Goal: Task Accomplishment & Management: Manage account settings

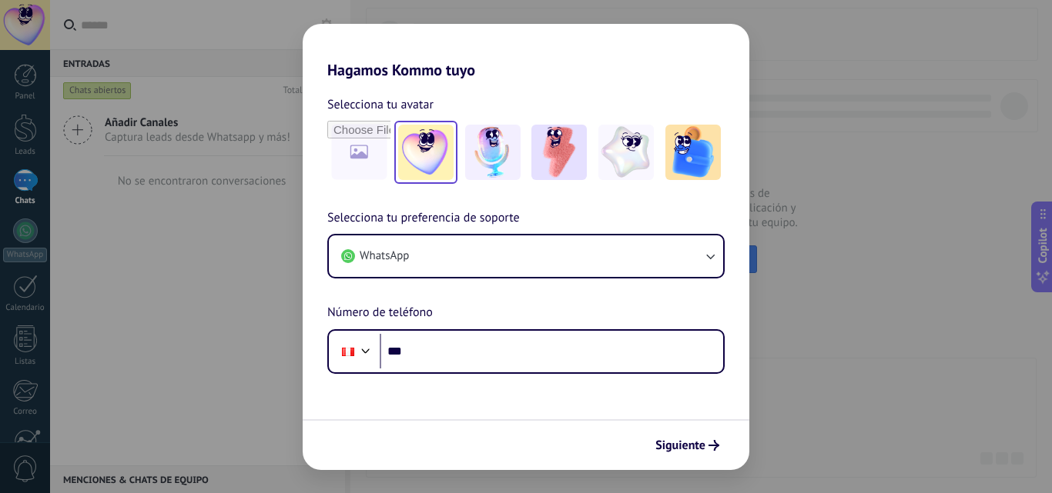
click at [410, 147] on img at bounding box center [425, 152] width 55 height 55
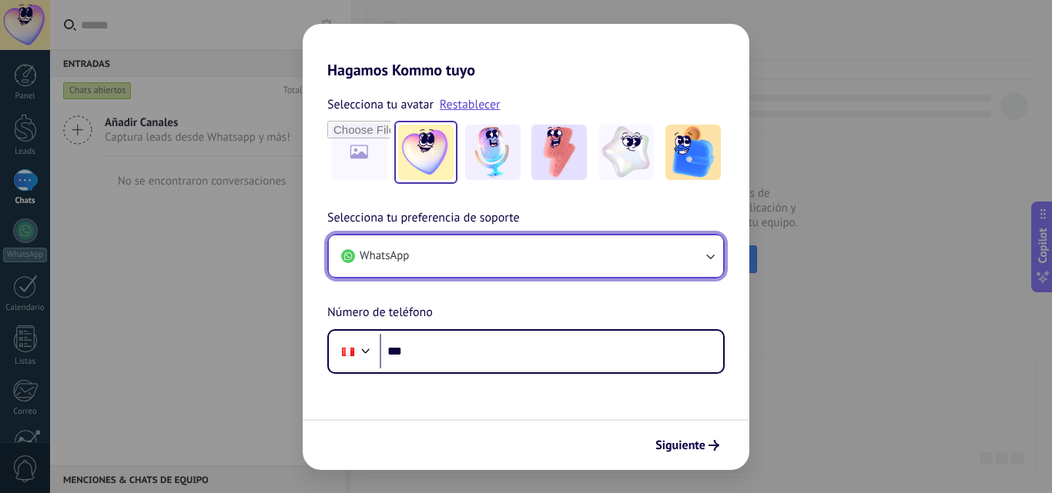
click at [466, 256] on button "WhatsApp" at bounding box center [526, 257] width 394 height 42
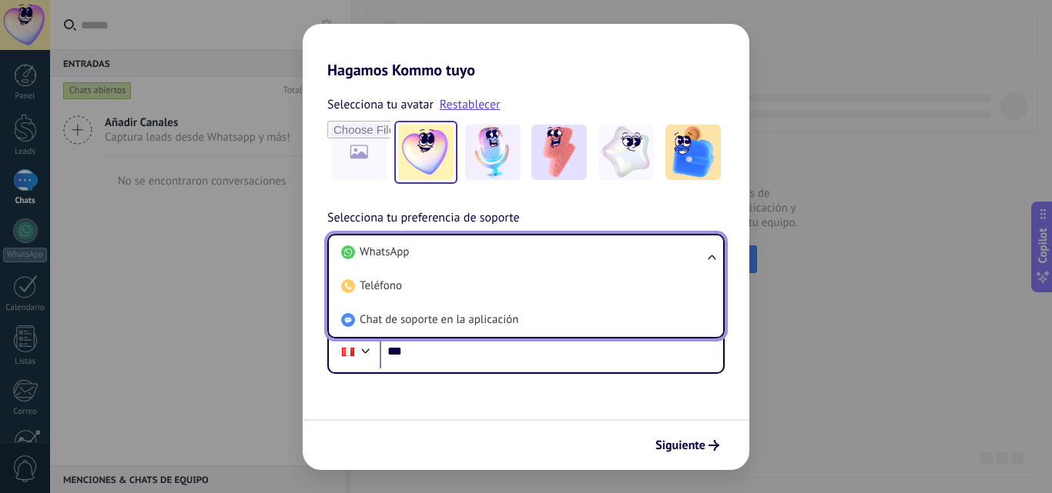
click at [466, 256] on li "WhatsApp" at bounding box center [523, 253] width 376 height 34
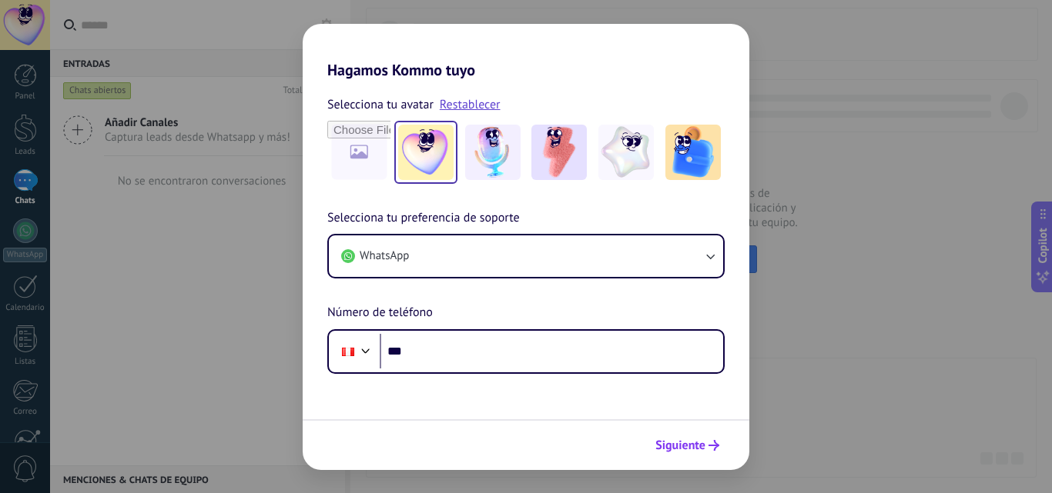
click at [658, 444] on span "Siguiente" at bounding box center [680, 445] width 50 height 11
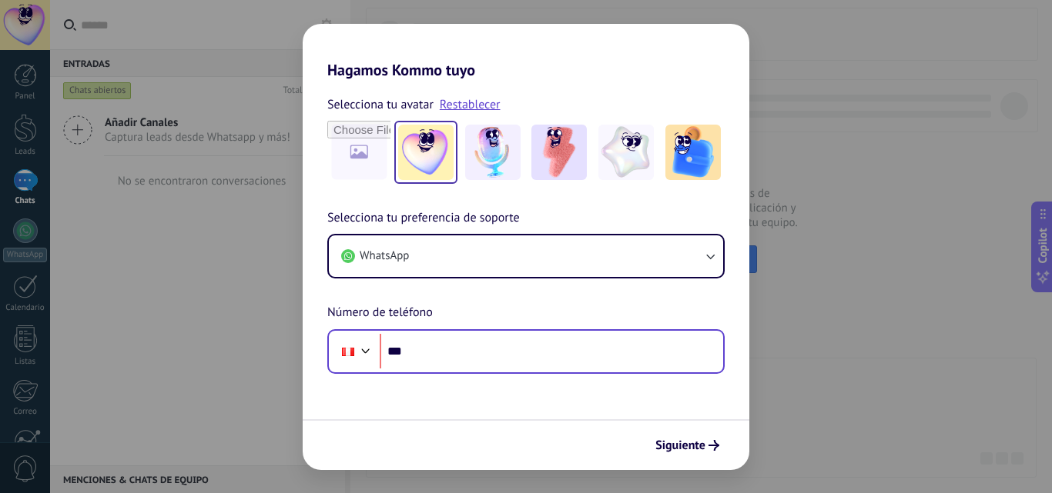
drag, startPoint x: 658, startPoint y: 444, endPoint x: 550, endPoint y: 355, distance: 140.6
click at [550, 355] on form "Selecciona tu avatar Restablecer Selecciona tu preferencia de soporte WhatsApp …" at bounding box center [526, 274] width 446 height 391
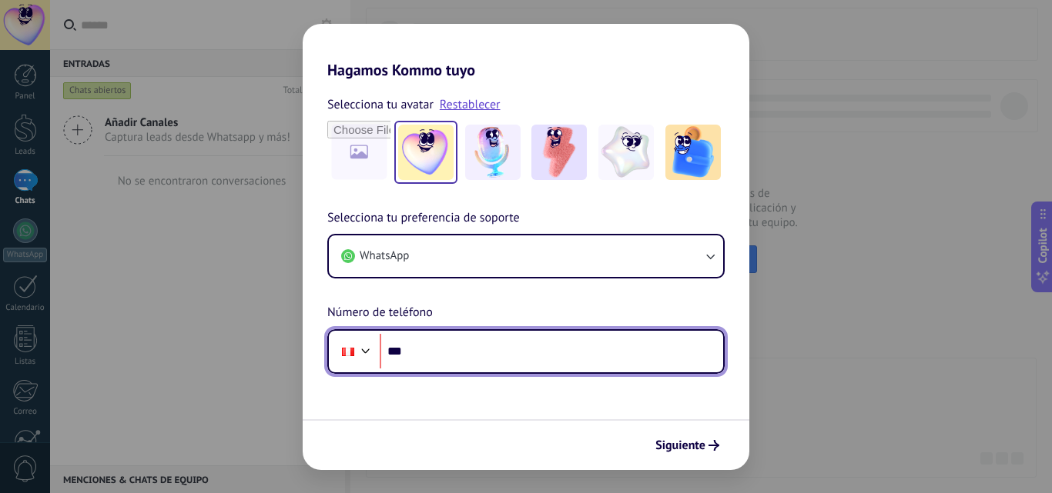
click at [550, 355] on input "***" at bounding box center [551, 351] width 343 height 35
type input "**********"
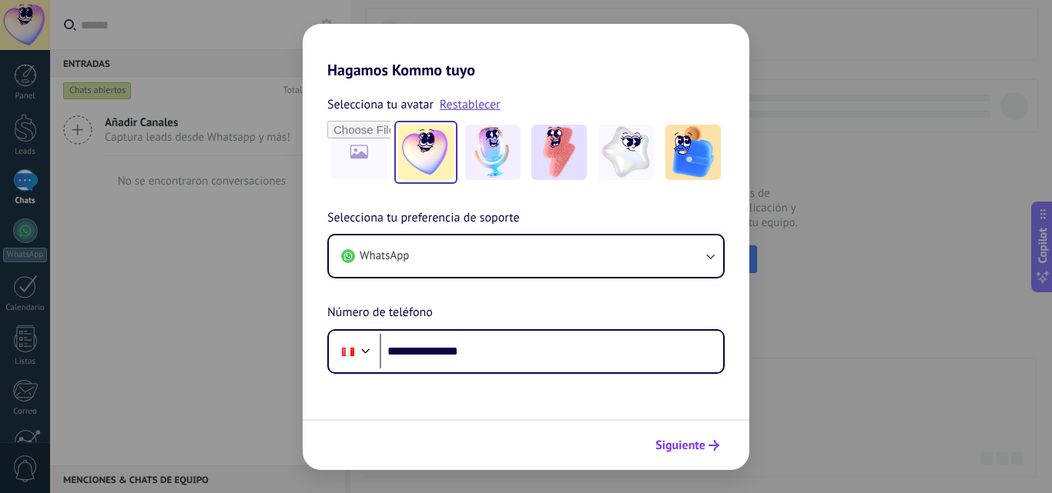
click at [681, 440] on span "Siguiente" at bounding box center [680, 445] width 50 height 11
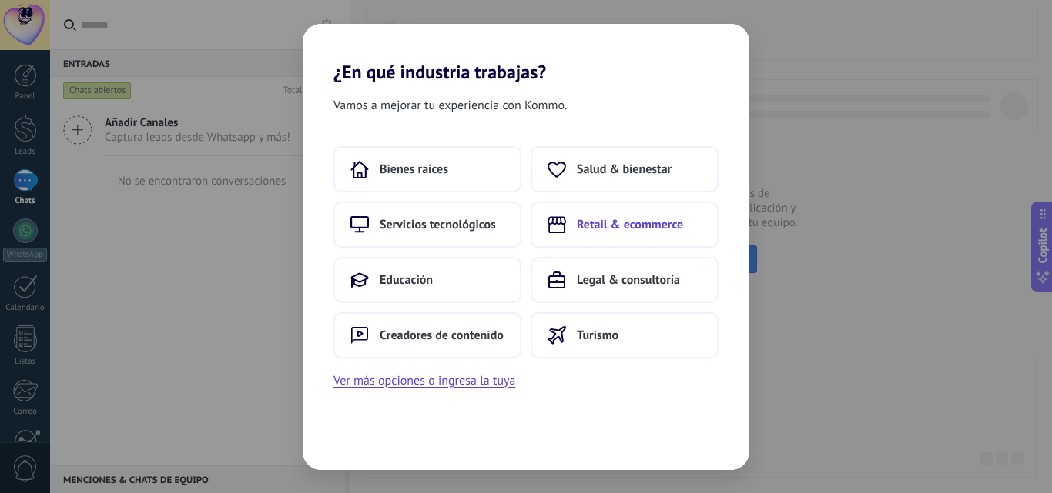
click at [576, 229] on button "Retail & ecommerce" at bounding box center [624, 225] width 188 height 46
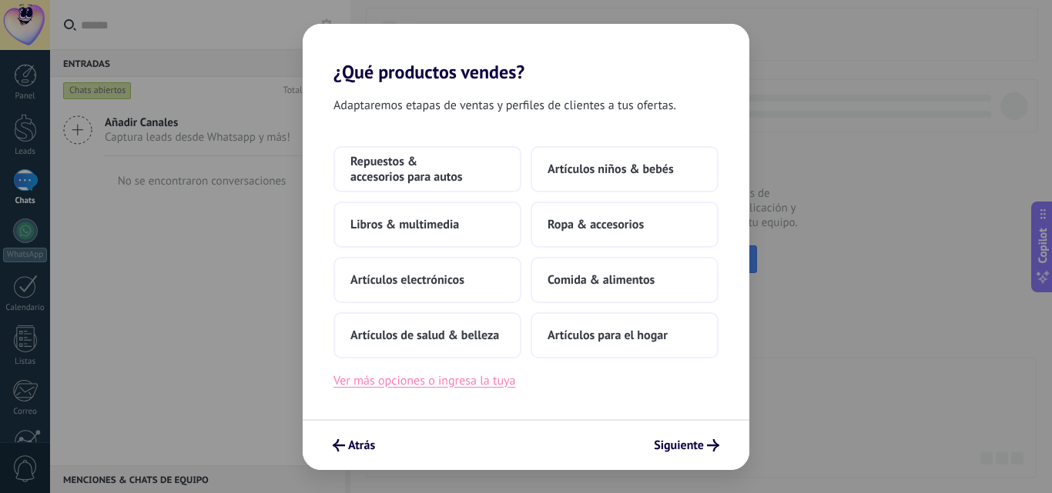
click at [418, 382] on button "Ver más opciones o ingresa la tuya" at bounding box center [424, 381] width 182 height 20
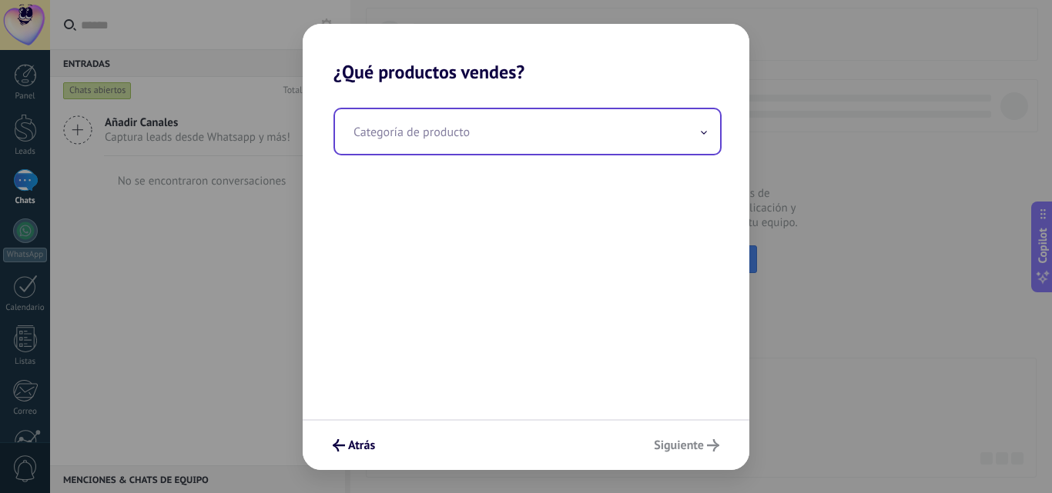
click at [504, 145] on input "text" at bounding box center [527, 131] width 385 height 45
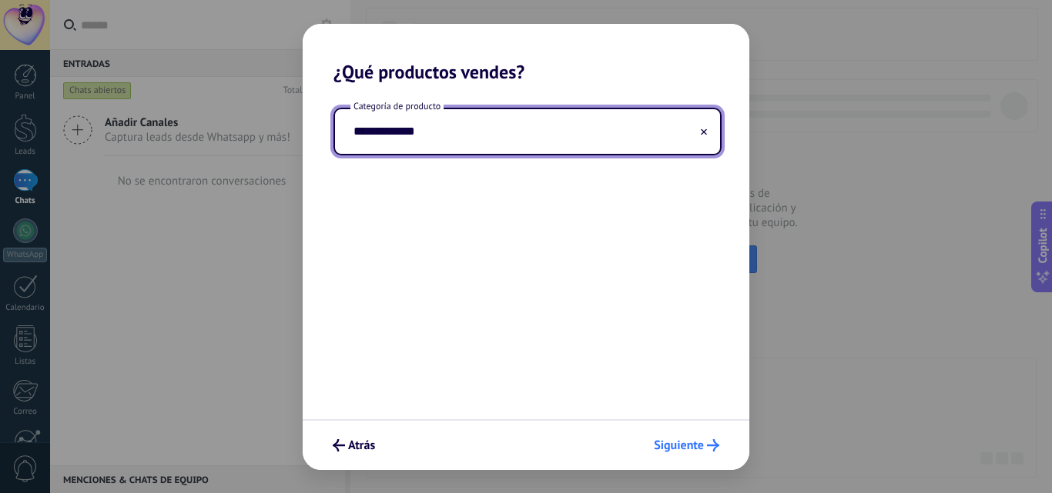
type input "**********"
click at [675, 436] on button "Siguiente" at bounding box center [686, 446] width 79 height 26
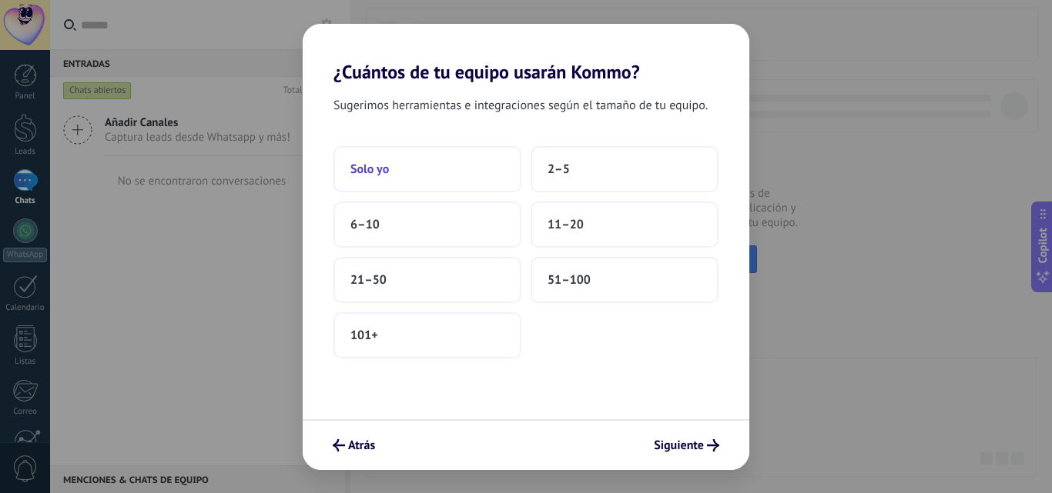
click at [375, 169] on span "Solo yo" at bounding box center [369, 169] width 38 height 15
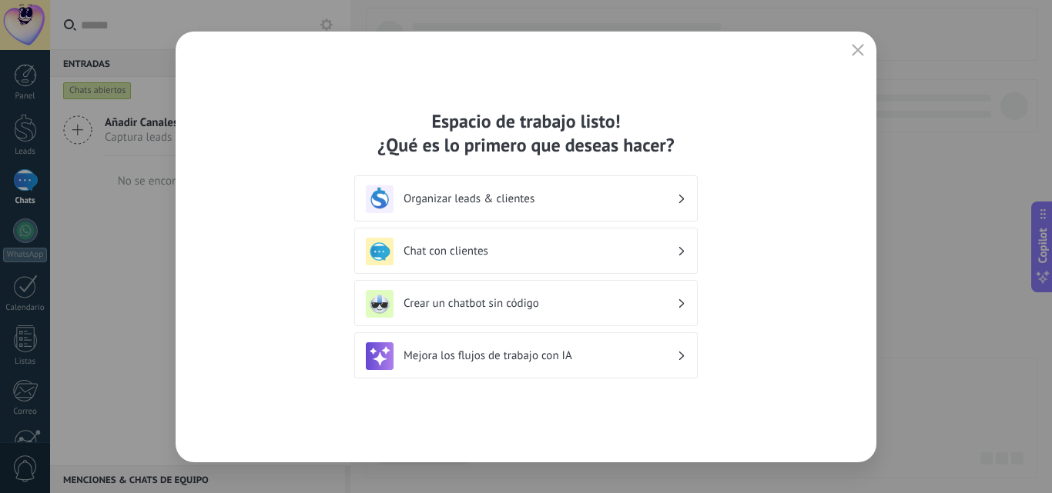
click at [482, 314] on div "Crear un chatbot sin código" at bounding box center [526, 304] width 320 height 28
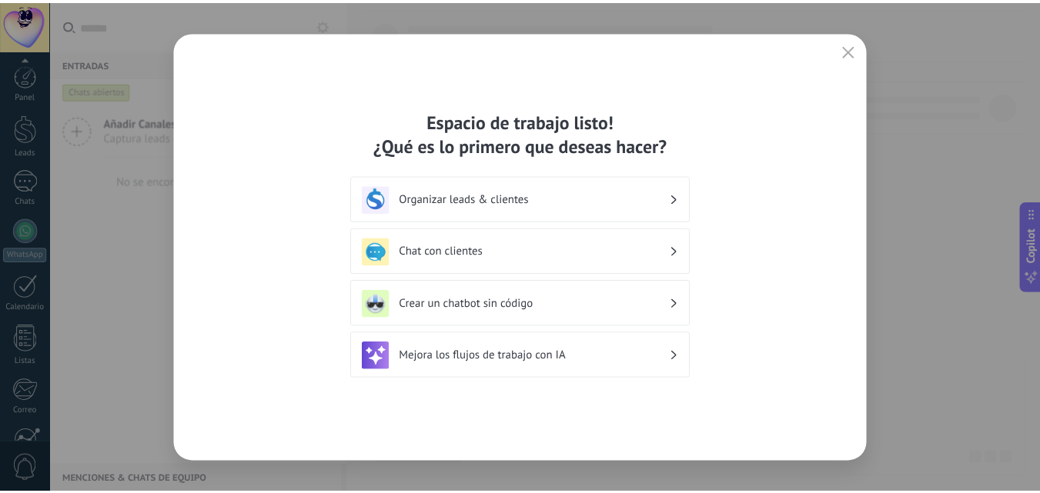
scroll to position [147, 0]
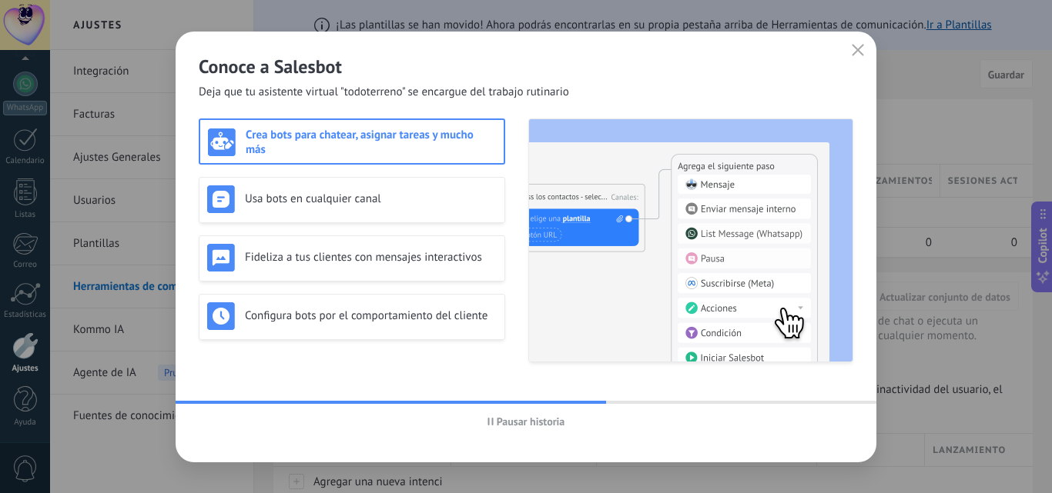
click at [487, 426] on span "Pausar historia" at bounding box center [526, 421] width 78 height 11
click at [495, 421] on span "Iniciar historia" at bounding box center [525, 421] width 75 height 11
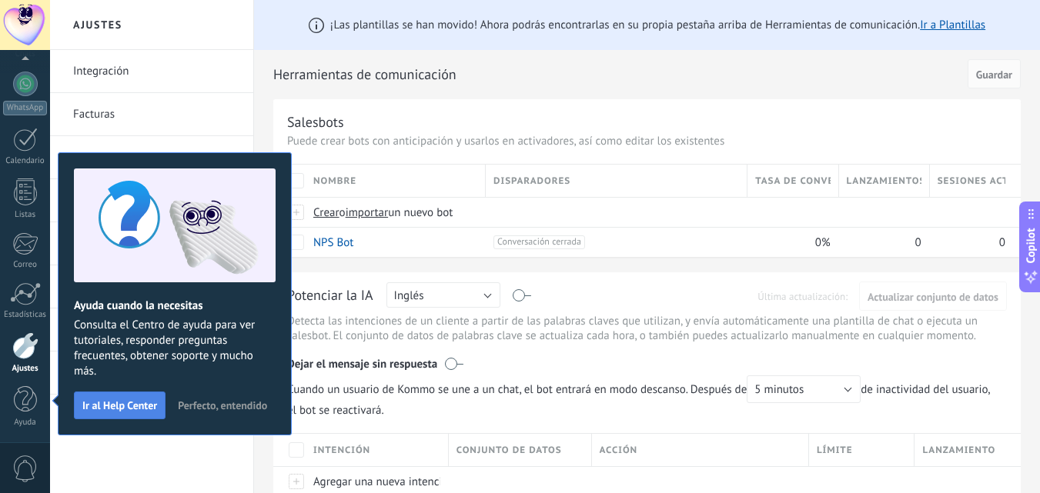
click at [141, 406] on span "Ir al Help Center" at bounding box center [119, 405] width 75 height 11
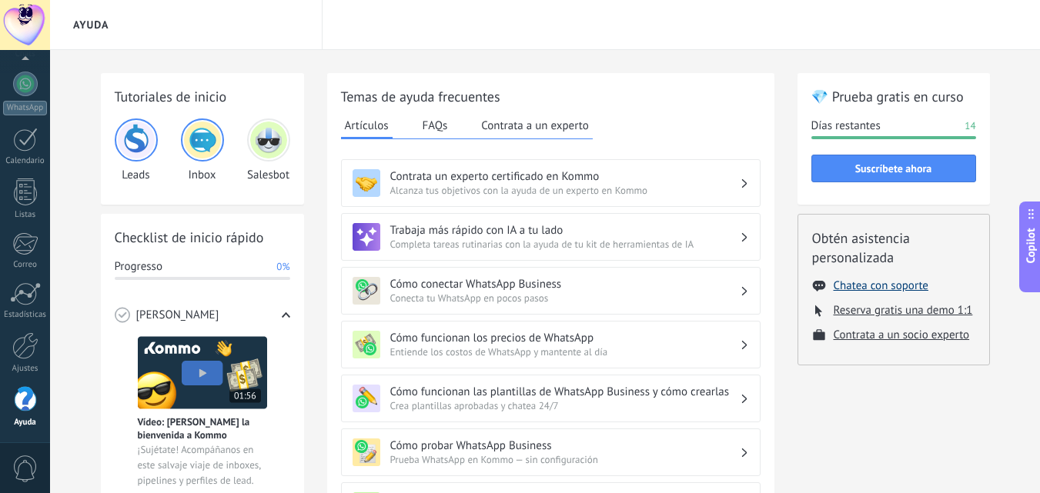
click at [872, 286] on button "Chatea con soporte" at bounding box center [881, 286] width 95 height 15
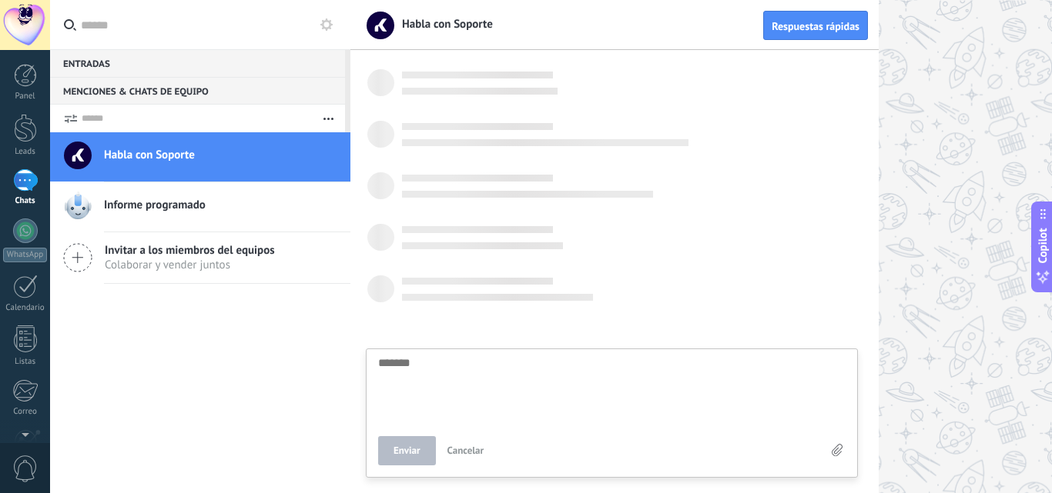
scroll to position [15, 0]
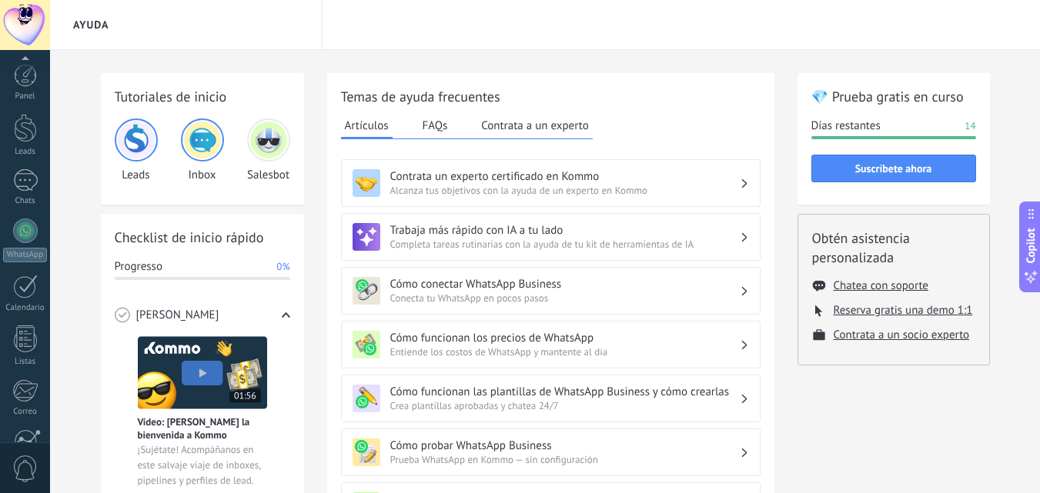
scroll to position [147, 0]
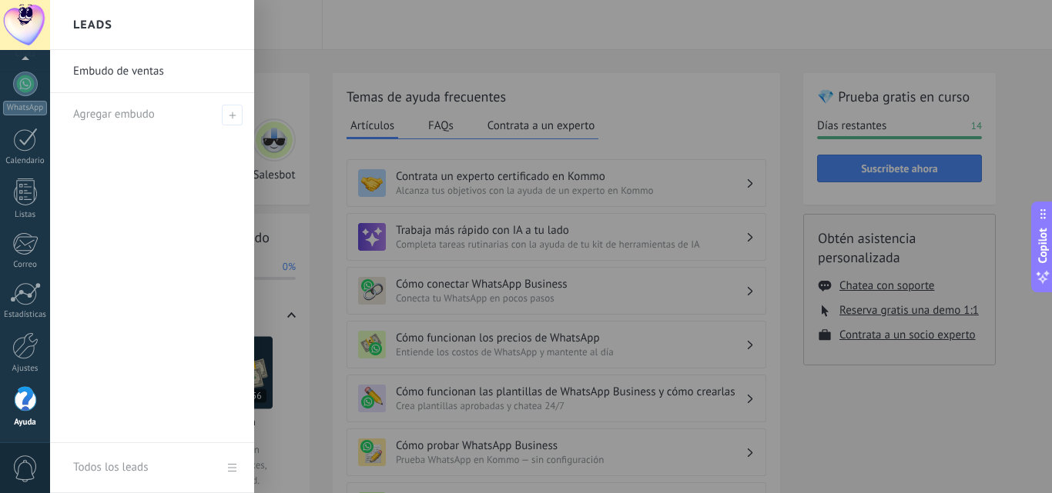
click at [328, 35] on div at bounding box center [576, 246] width 1052 height 493
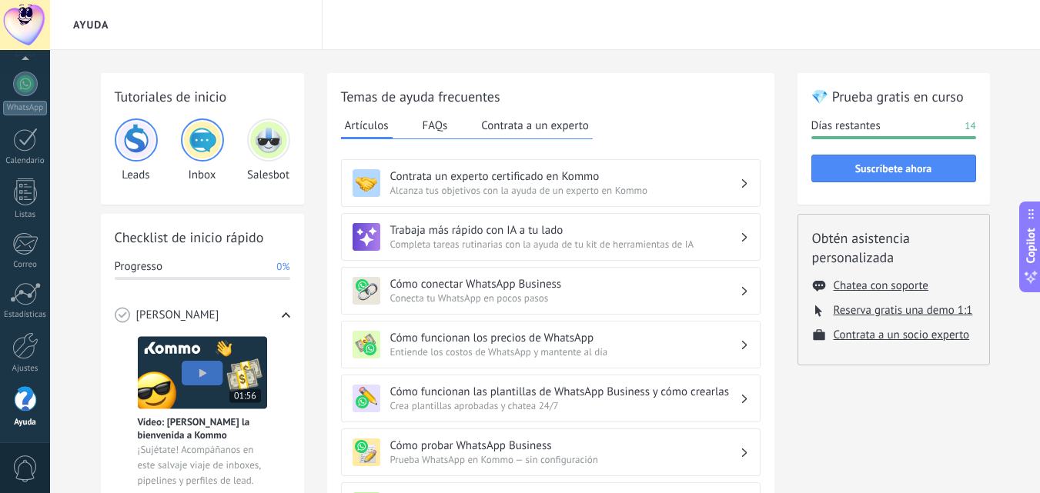
click at [328, 35] on div "Ayuda" at bounding box center [545, 25] width 990 height 50
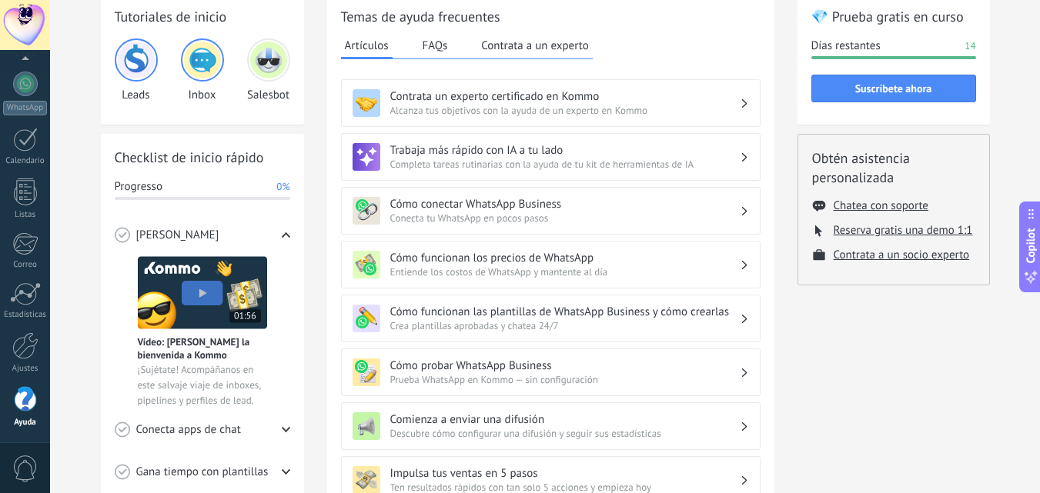
scroll to position [71, 0]
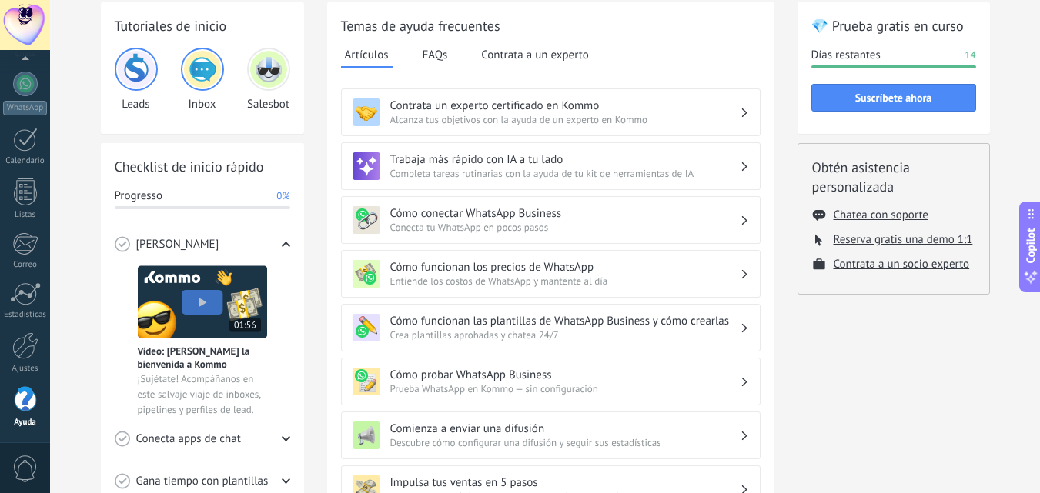
click at [507, 222] on span "Conecta tu WhatsApp en pocos pasos" at bounding box center [564, 227] width 349 height 13
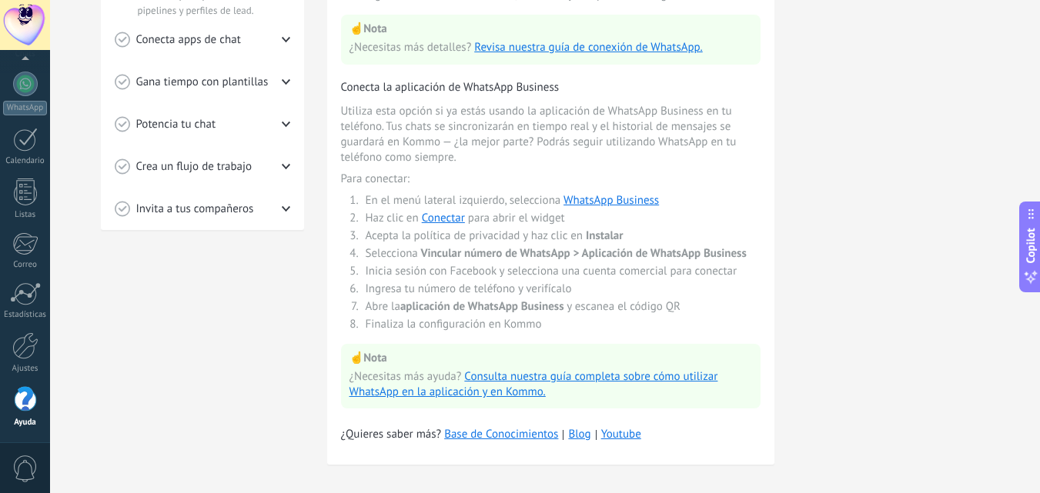
scroll to position [486, 0]
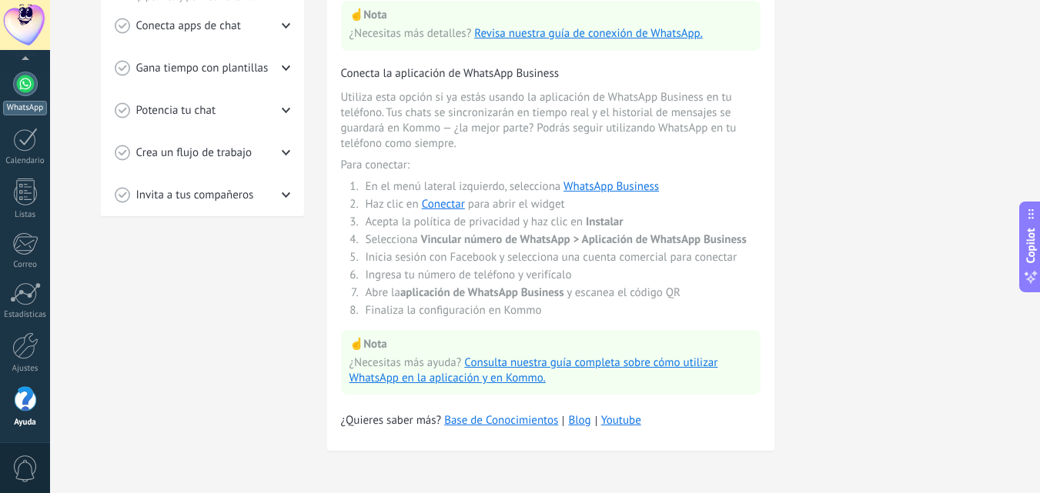
click at [31, 83] on div at bounding box center [25, 84] width 25 height 25
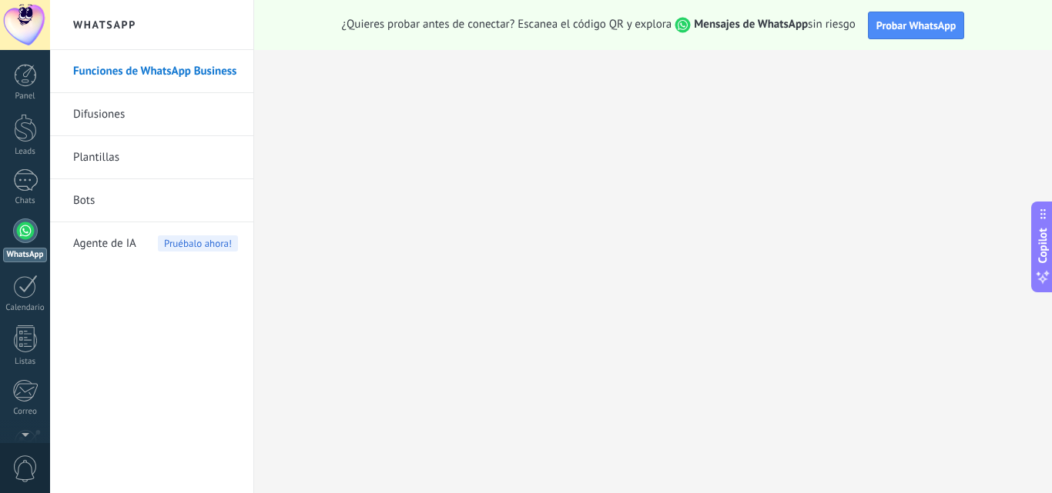
click at [134, 249] on span "Agente de IA" at bounding box center [104, 243] width 63 height 43
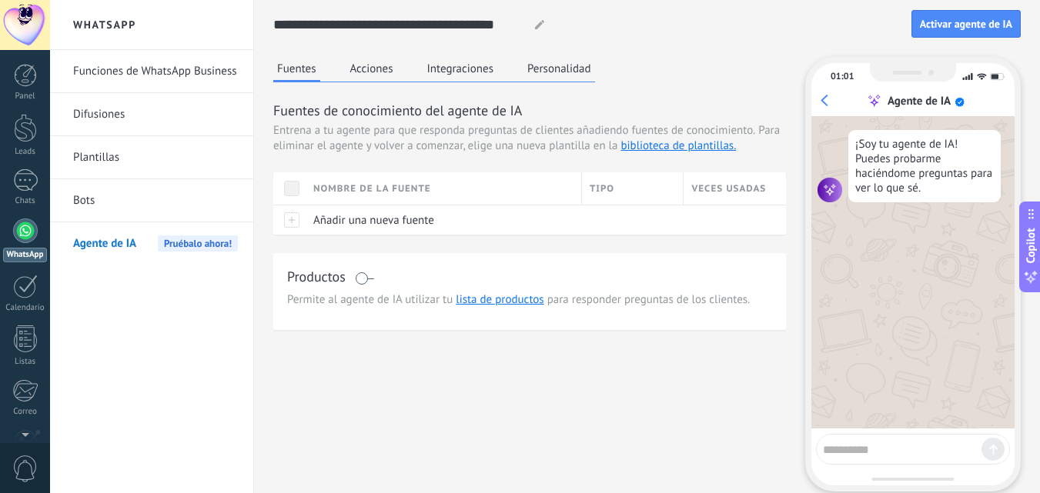
click at [159, 149] on link "Plantillas" at bounding box center [155, 157] width 165 height 43
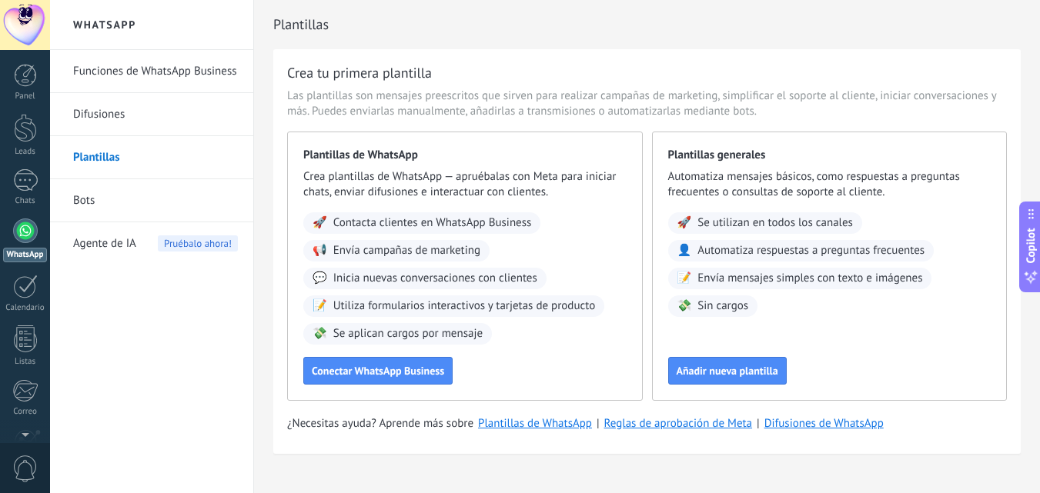
click at [143, 235] on div "Agente de IA Pruébalo ahora!" at bounding box center [155, 243] width 165 height 43
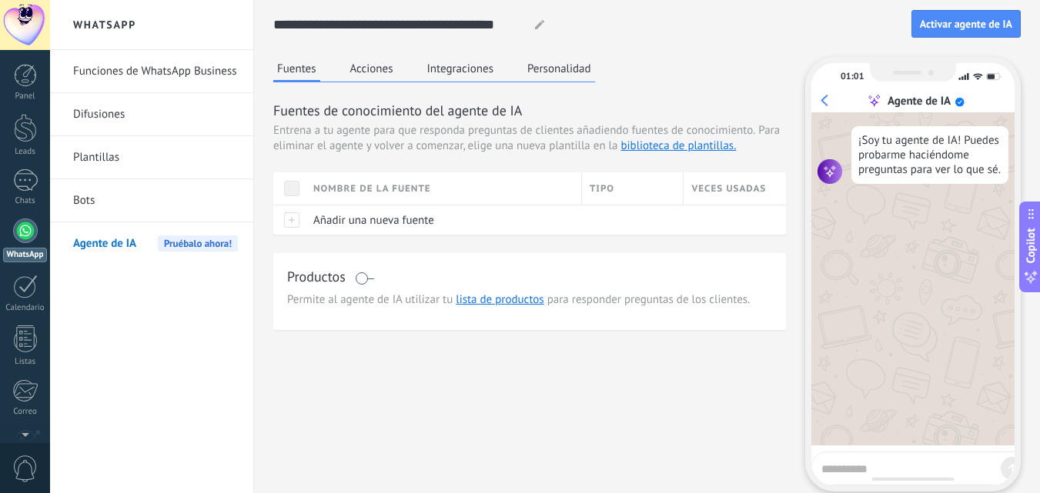
click at [177, 84] on link "Funciones de WhatsApp Business" at bounding box center [155, 71] width 165 height 43
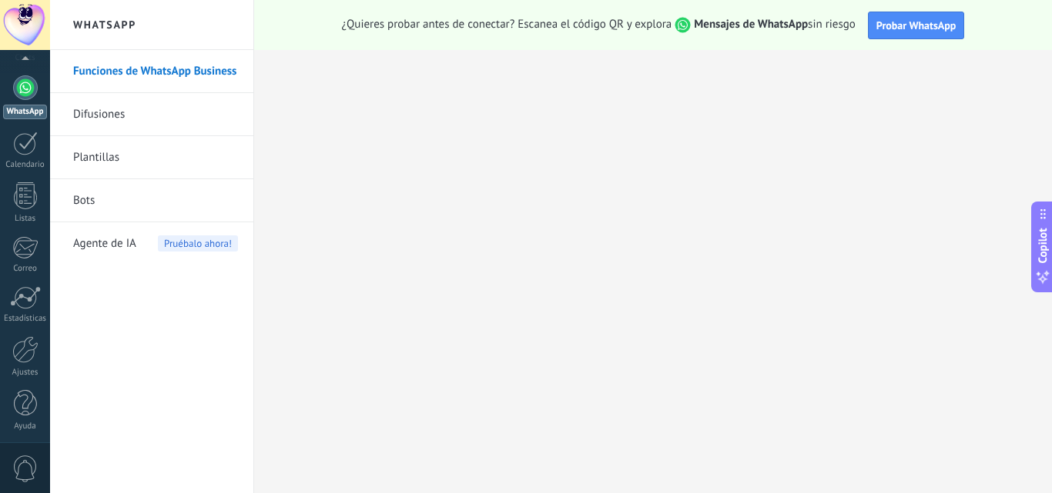
scroll to position [147, 0]
drag, startPoint x: 0, startPoint y: 424, endPoint x: 5, endPoint y: 443, distance: 20.0
click at [5, 443] on div "0" at bounding box center [25, 468] width 50 height 51
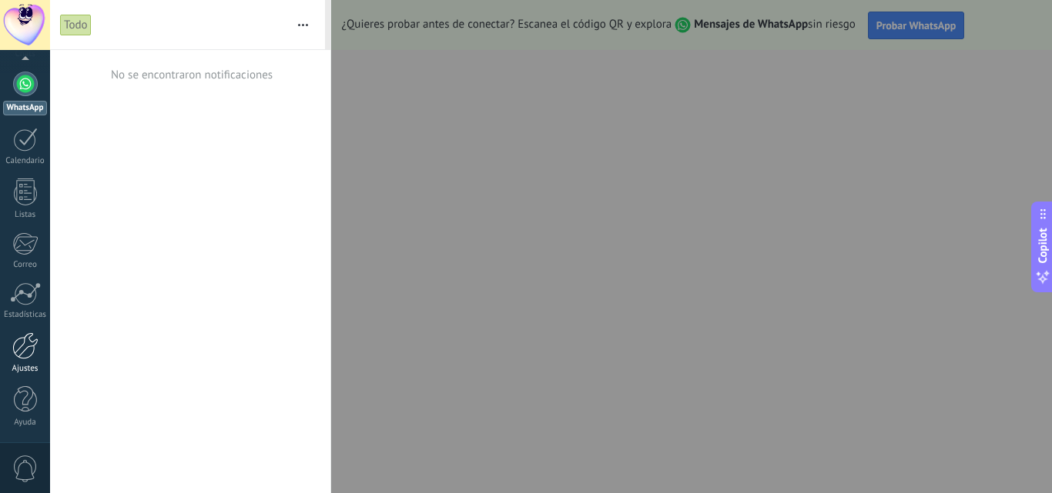
click at [23, 358] on div at bounding box center [25, 346] width 26 height 27
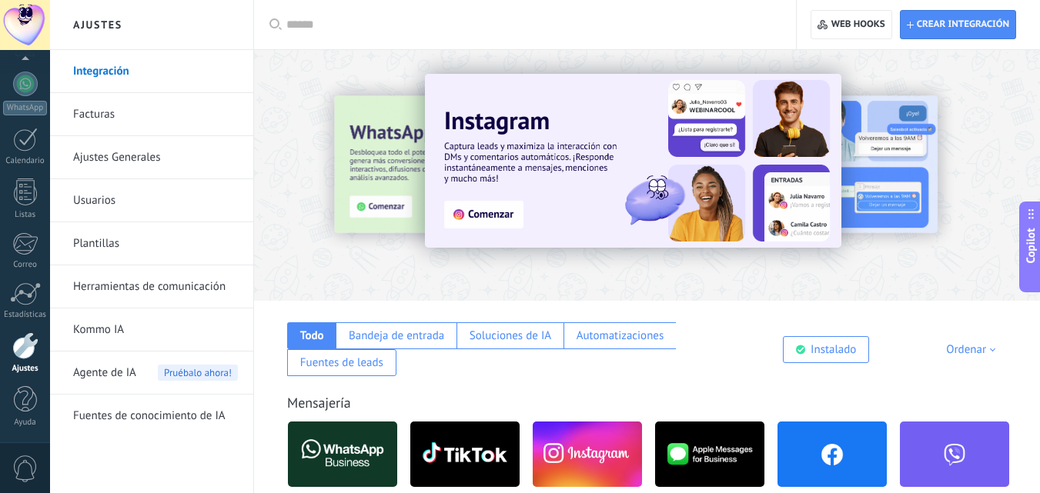
click at [119, 370] on span "Agente de IA" at bounding box center [104, 373] width 63 height 43
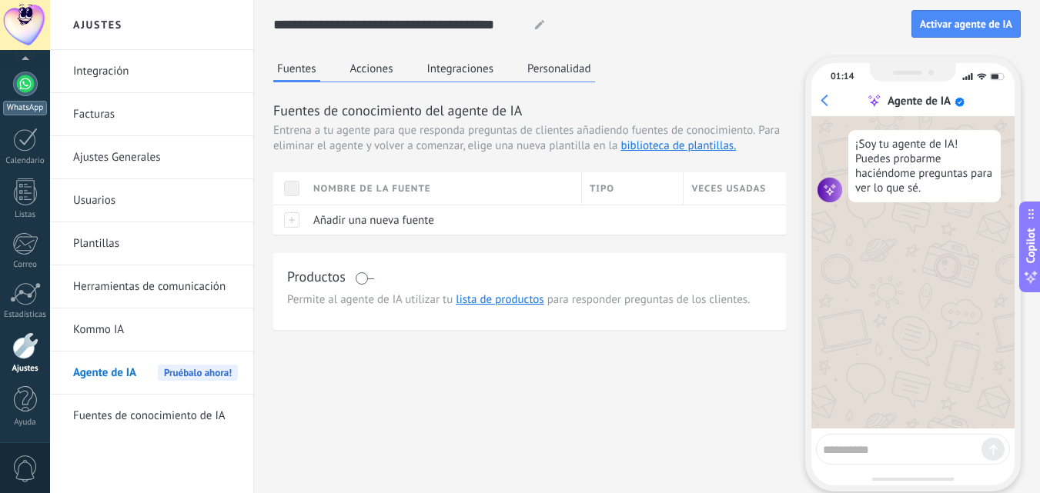
click at [31, 99] on link "WhatsApp" at bounding box center [25, 94] width 50 height 44
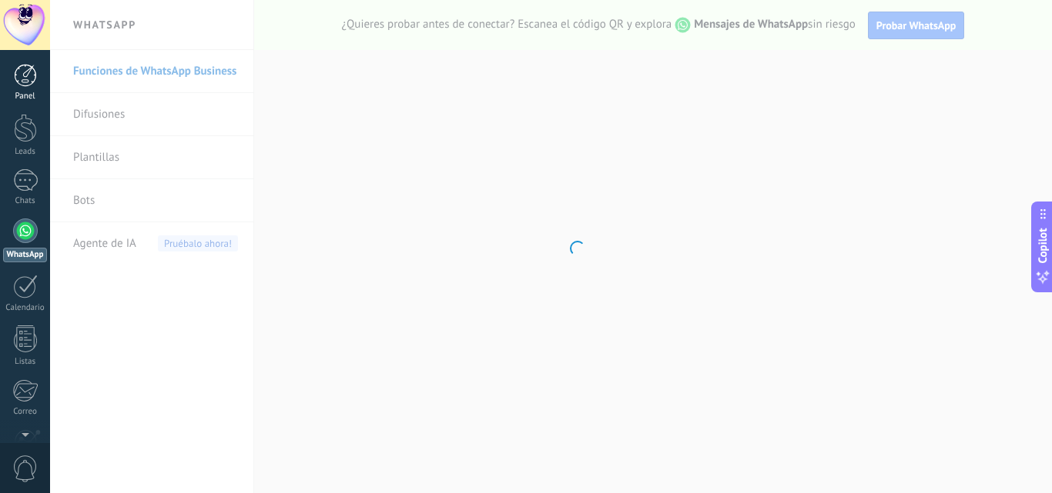
click at [35, 94] on div "Panel" at bounding box center [25, 97] width 45 height 10
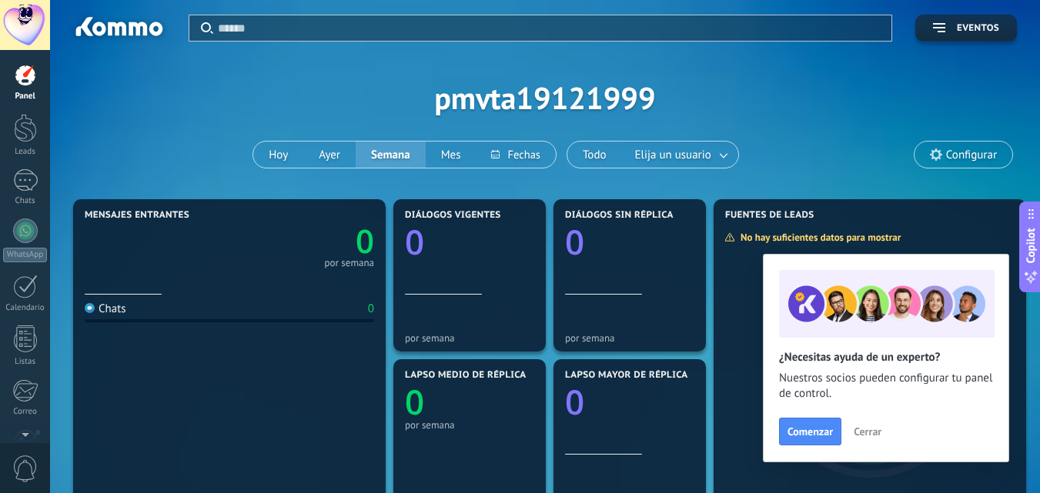
click at [27, 26] on div at bounding box center [25, 25] width 50 height 50
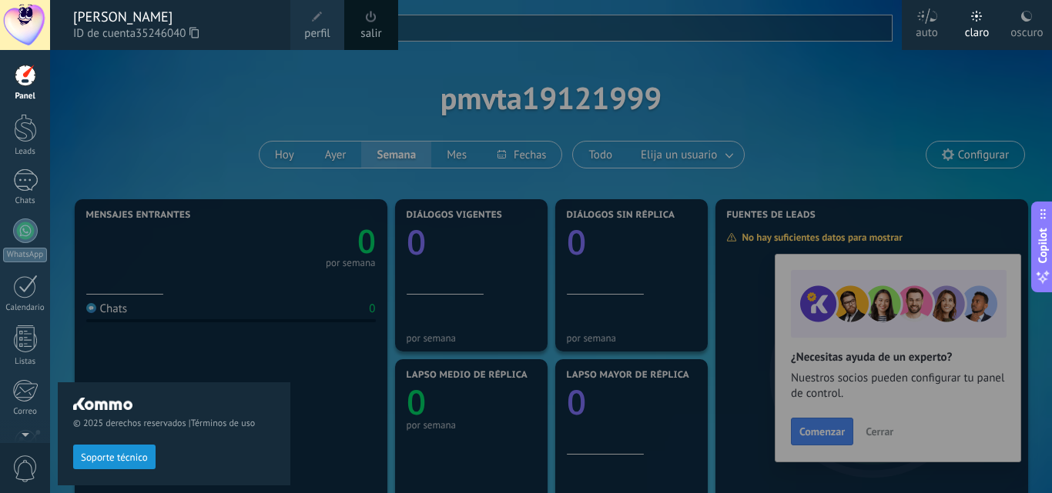
click at [1032, 37] on div "oscuro" at bounding box center [1026, 30] width 32 height 40
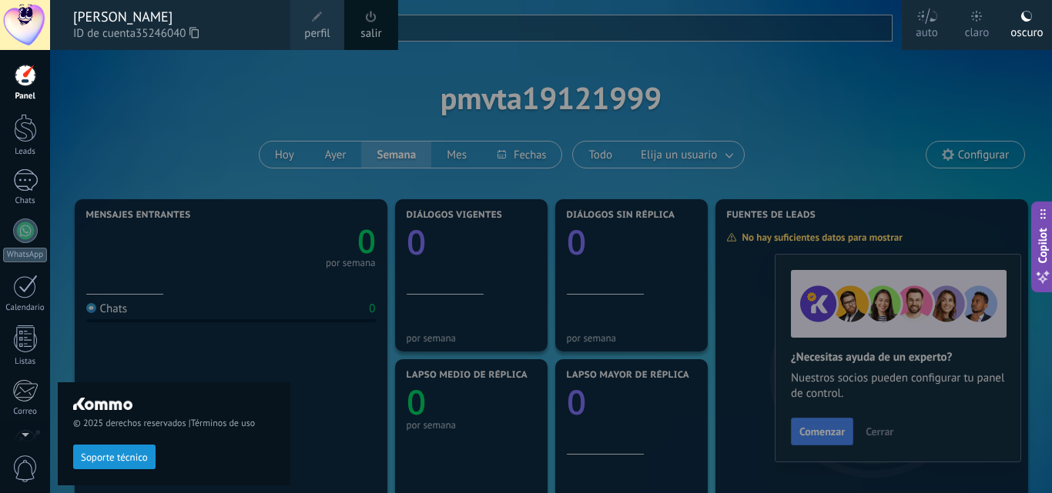
click at [981, 37] on div "claro" at bounding box center [977, 30] width 25 height 40
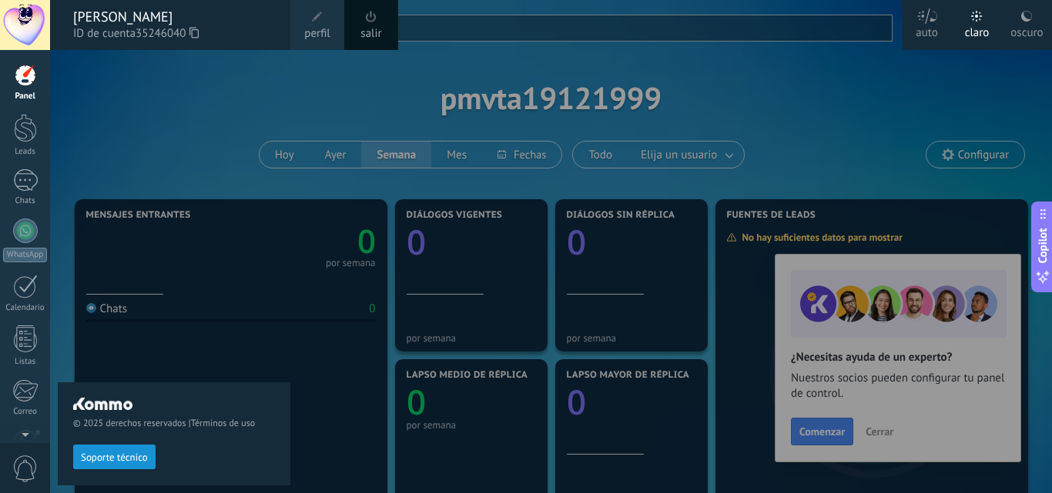
click at [933, 29] on div "auto" at bounding box center [926, 30] width 22 height 40
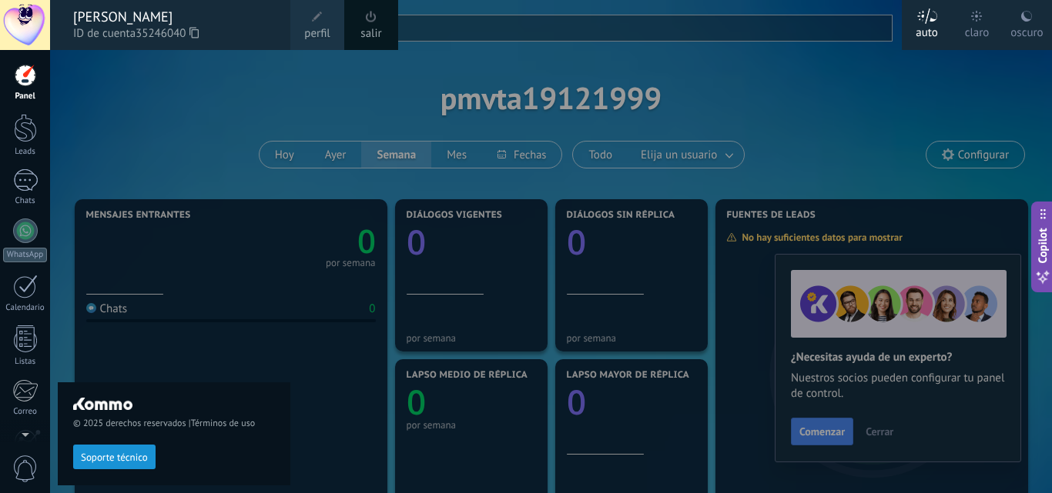
click at [1025, 35] on div "oscuro" at bounding box center [1026, 30] width 32 height 40
click at [818, 82] on div at bounding box center [576, 246] width 1052 height 493
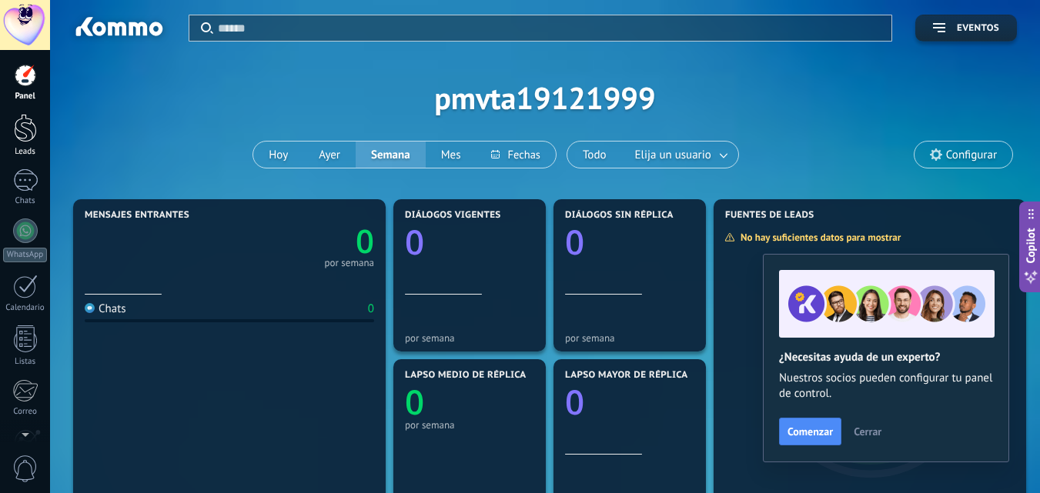
click at [23, 135] on div at bounding box center [25, 128] width 23 height 28
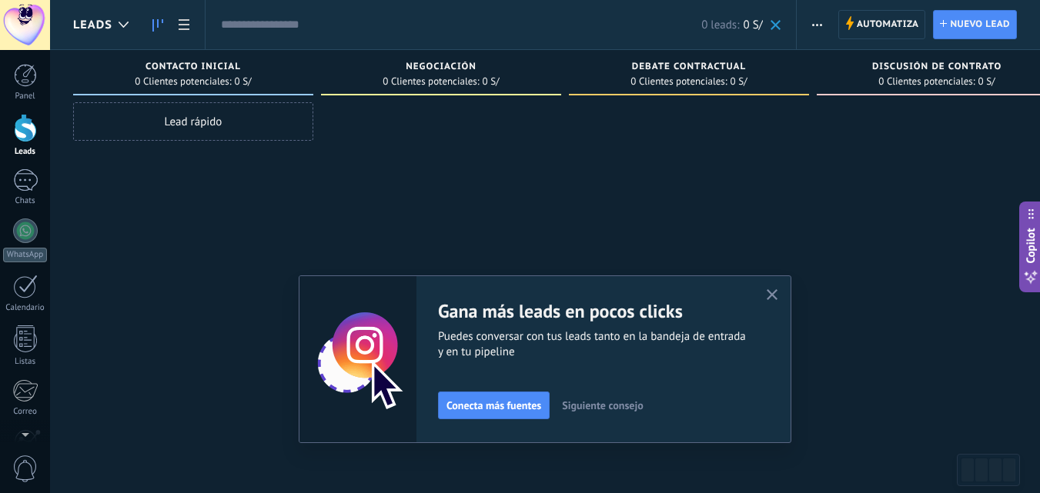
click at [777, 286] on button "button" at bounding box center [772, 296] width 19 height 21
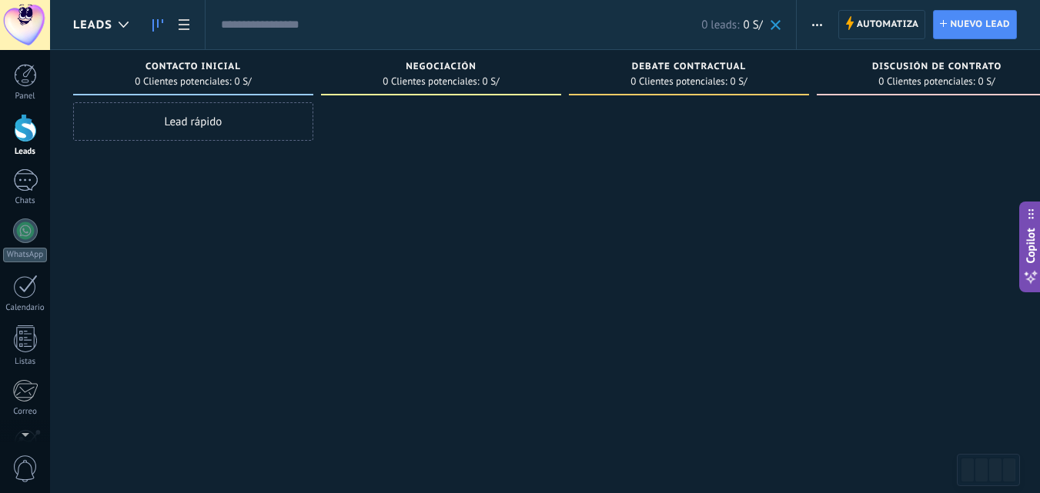
click at [1027, 266] on div "Copilot" at bounding box center [1031, 247] width 16 height 78
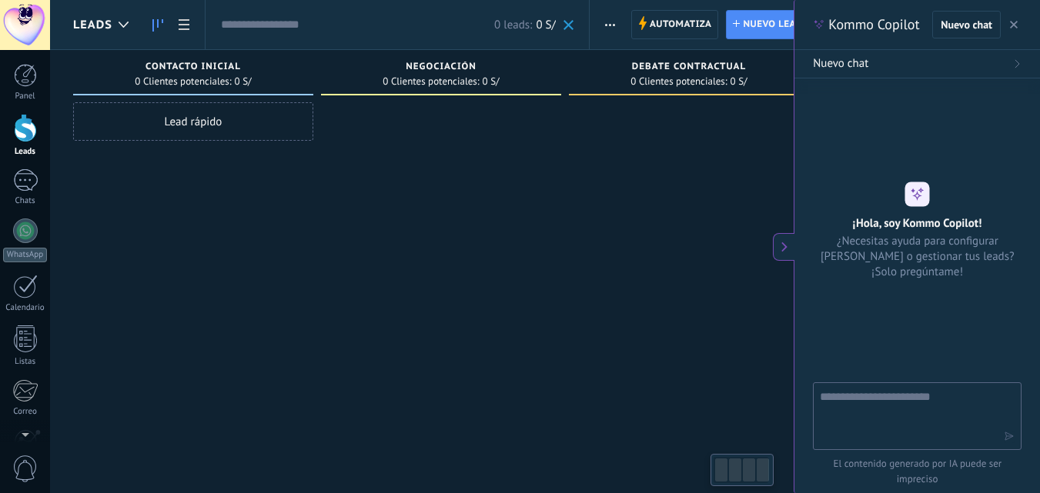
type textarea "*******"
click at [870, 405] on textarea at bounding box center [906, 415] width 173 height 55
type textarea "**********"
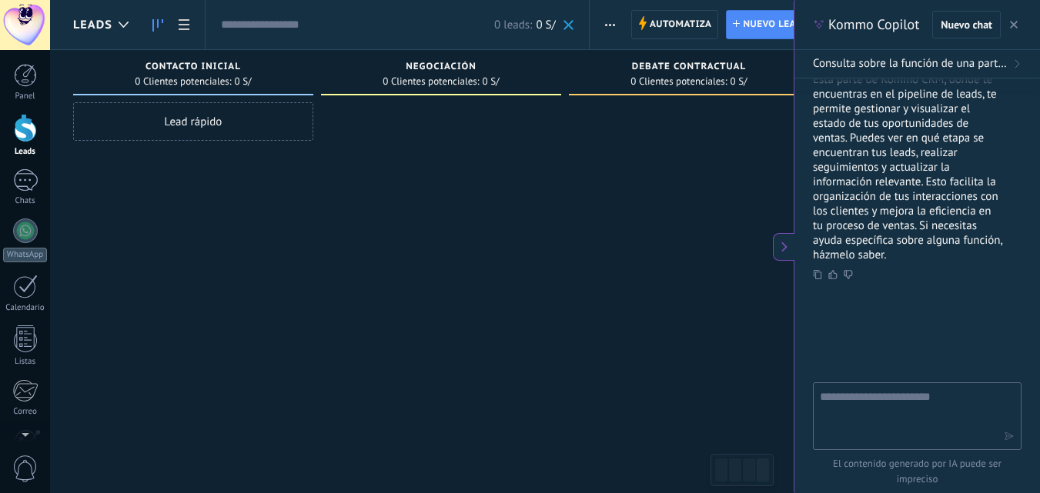
scroll to position [52, 0]
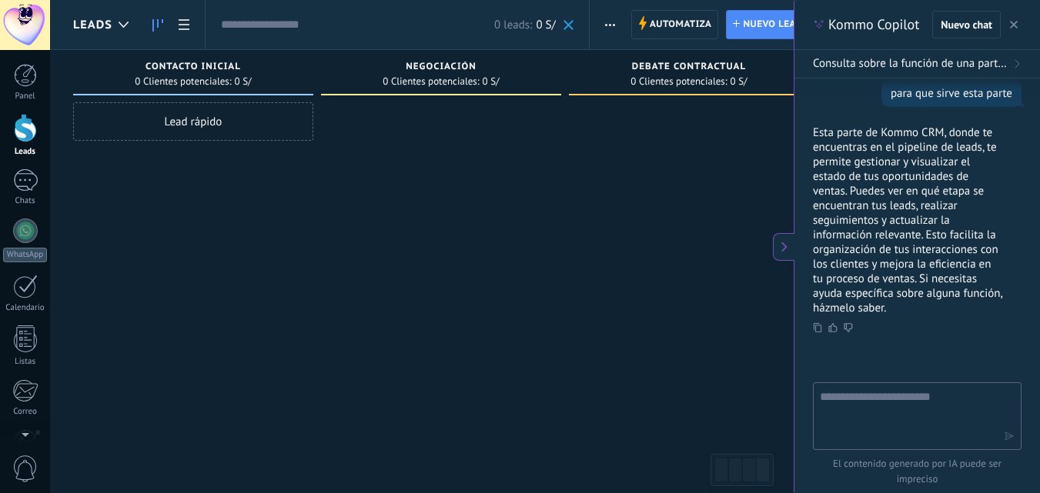
click at [780, 251] on icon at bounding box center [784, 247] width 12 height 12
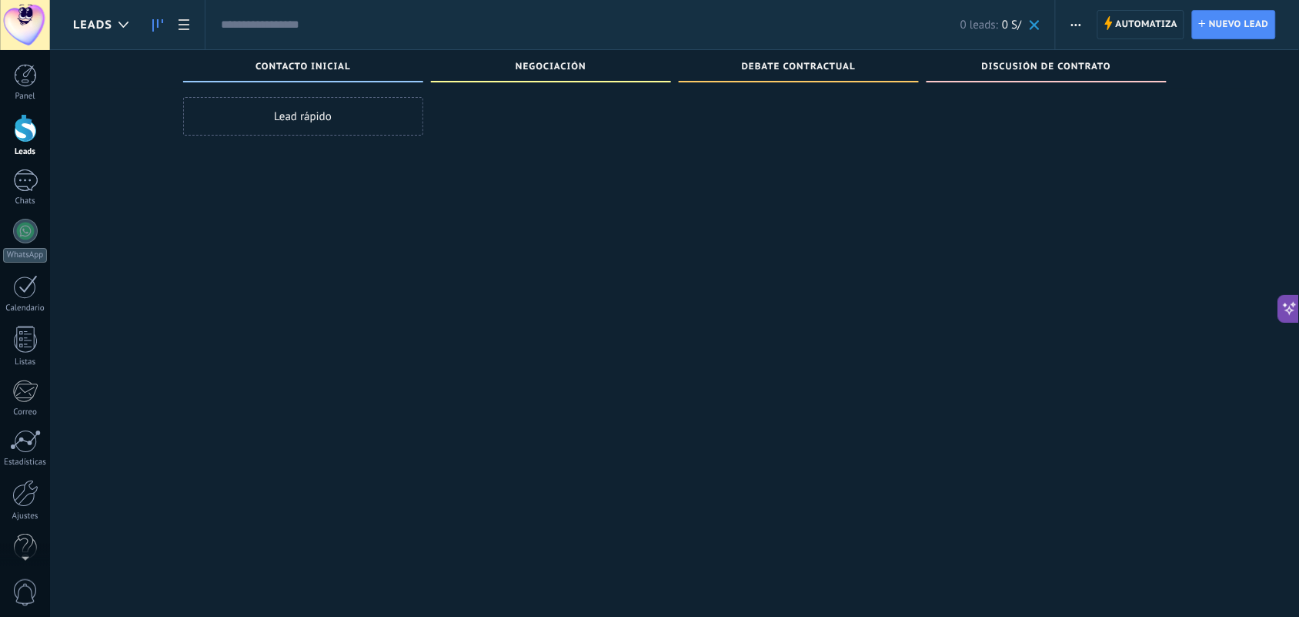
scroll to position [14, 0]
drag, startPoint x: 1038, startPoint y: 0, endPoint x: 682, endPoint y: 336, distance: 489.0
click at [682, 336] on div at bounding box center [799, 305] width 240 height 416
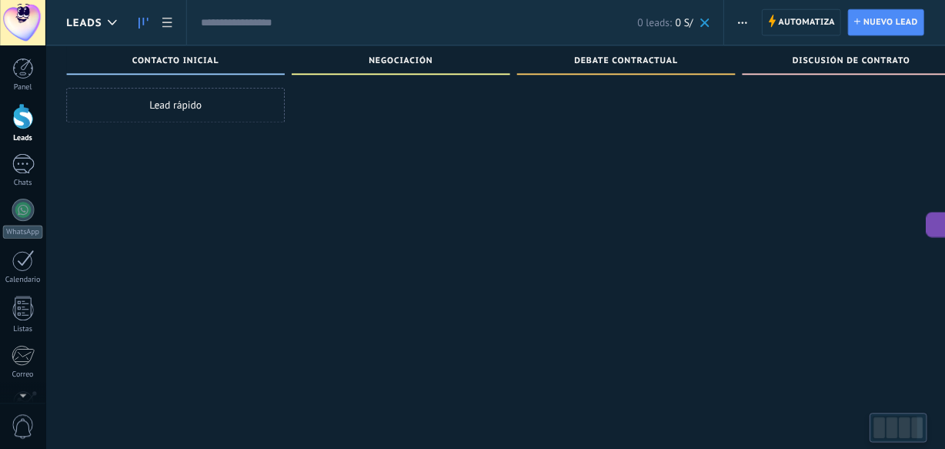
scroll to position [15, 0]
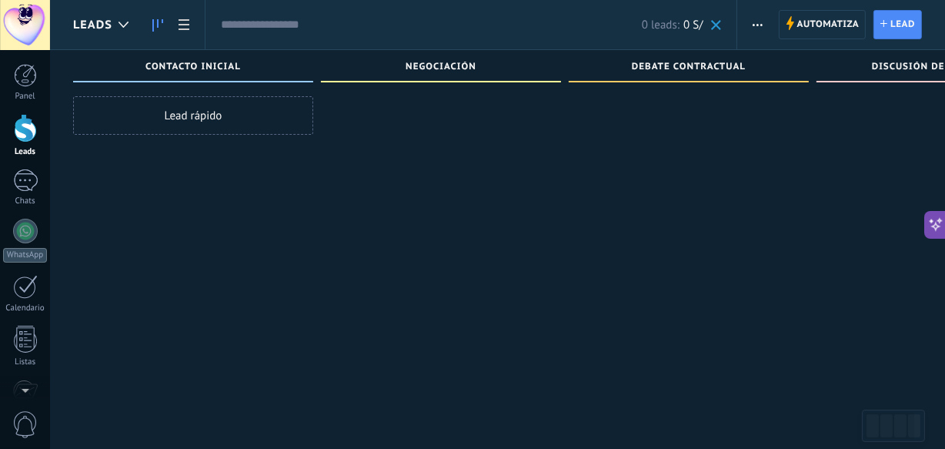
drag, startPoint x: 1147, startPoint y: 8, endPoint x: 618, endPoint y: 273, distance: 591.4
click at [618, 273] on div at bounding box center [689, 220] width 240 height 248
click at [731, 67] on span "Debate contractual" at bounding box center [689, 67] width 114 height 11
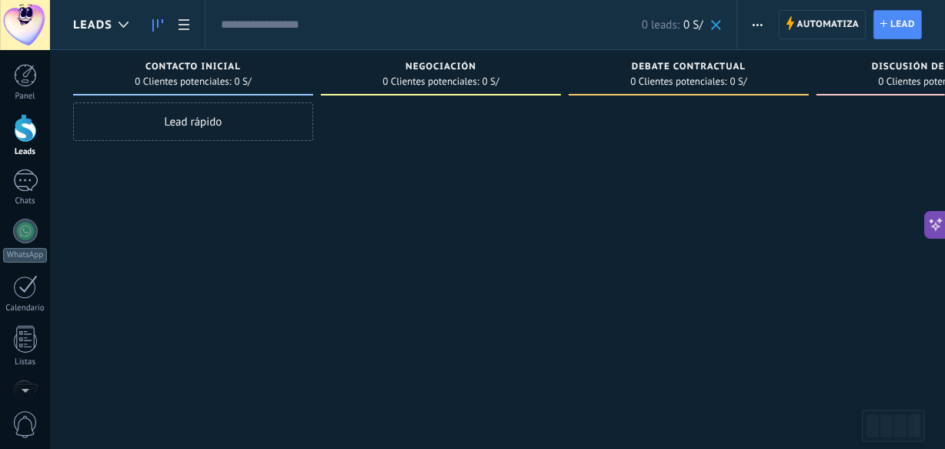
click at [744, 71] on span "Debate contractual" at bounding box center [689, 67] width 114 height 11
click at [747, 19] on button "button" at bounding box center [758, 24] width 22 height 29
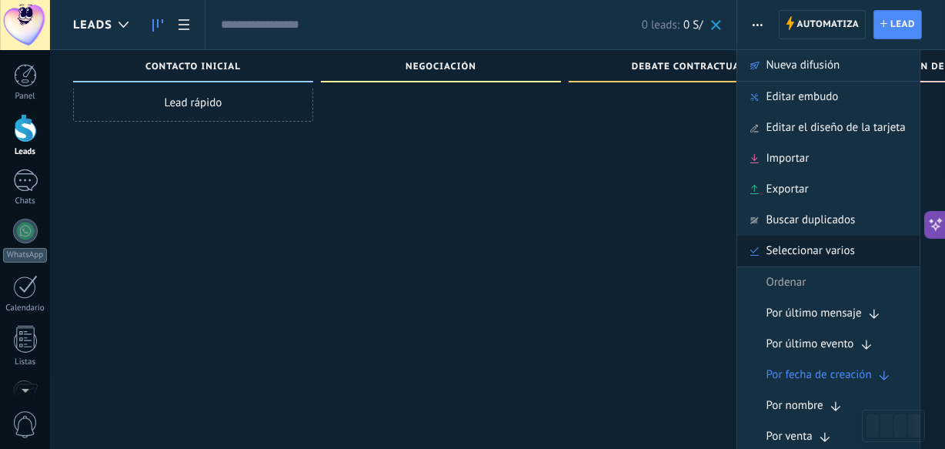
scroll to position [20, 0]
click at [674, 275] on div at bounding box center [689, 206] width 240 height 248
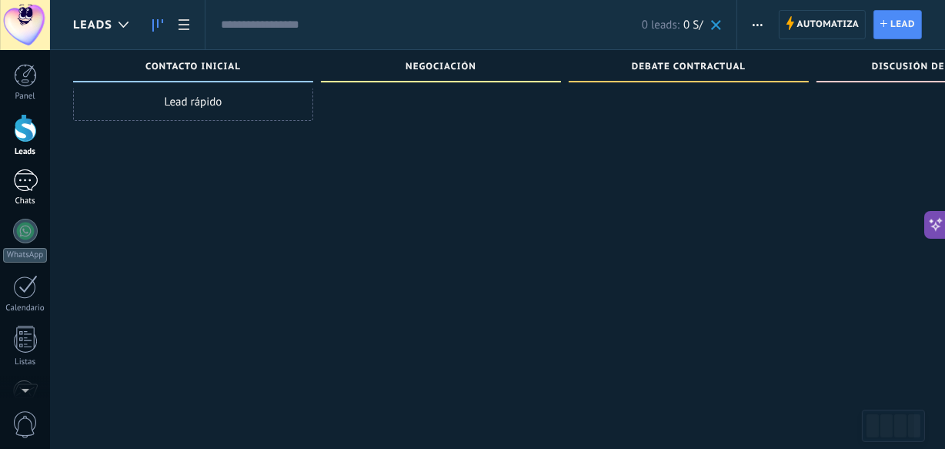
click at [35, 179] on div at bounding box center [25, 180] width 25 height 22
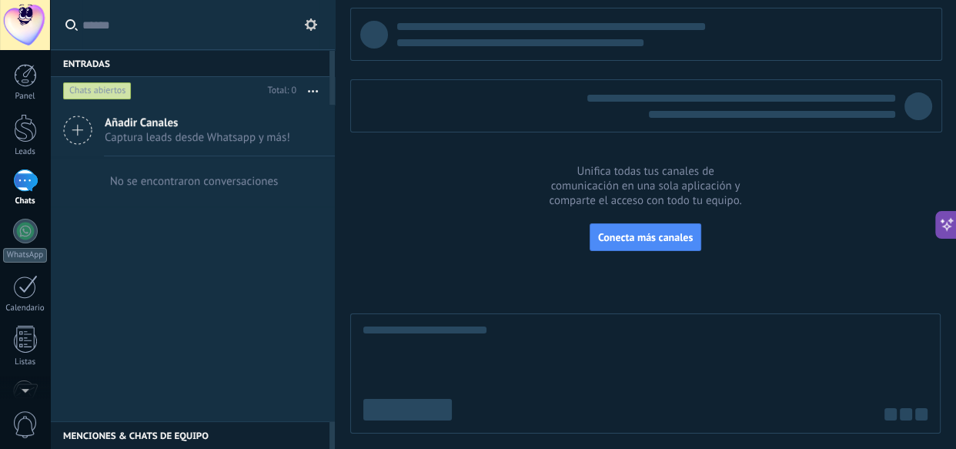
click at [315, 100] on button "button" at bounding box center [312, 91] width 33 height 28
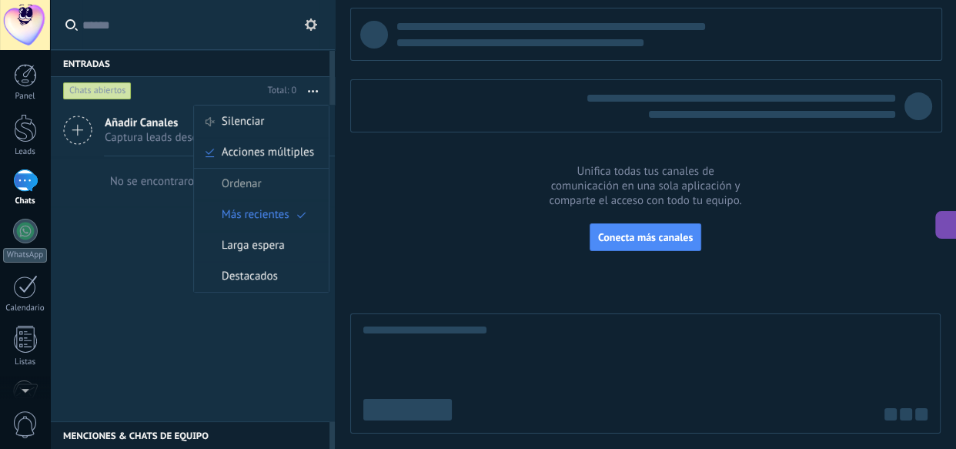
click at [436, 212] on div at bounding box center [645, 221] width 590 height 426
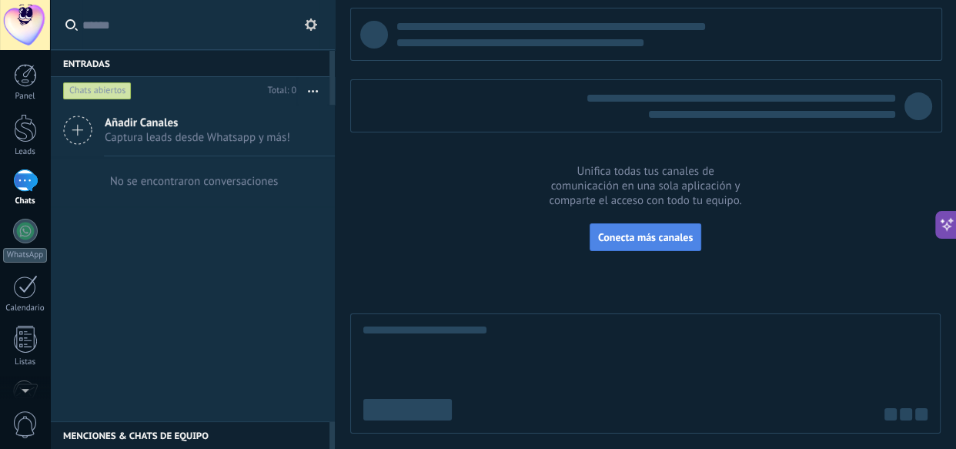
click at [617, 249] on button "Conecta más canales" at bounding box center [646, 237] width 112 height 28
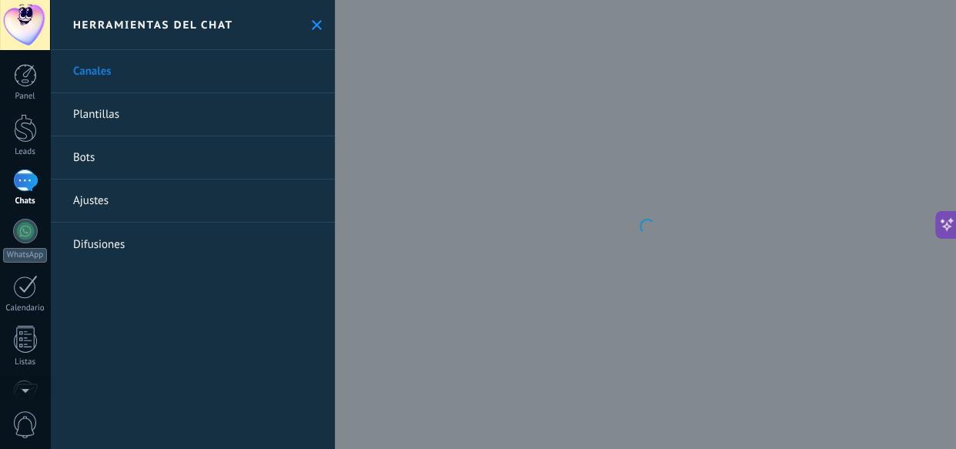
click at [617, 249] on div "Entradas 0 Silenciar Acciones múltiples Ordenar Más recientes Larga espera Dest…" at bounding box center [503, 224] width 906 height 449
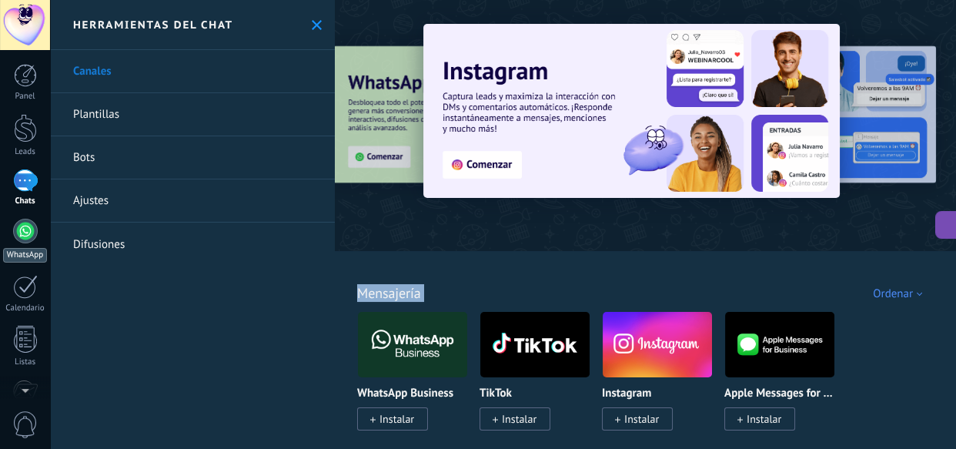
click at [31, 227] on div at bounding box center [25, 231] width 25 height 25
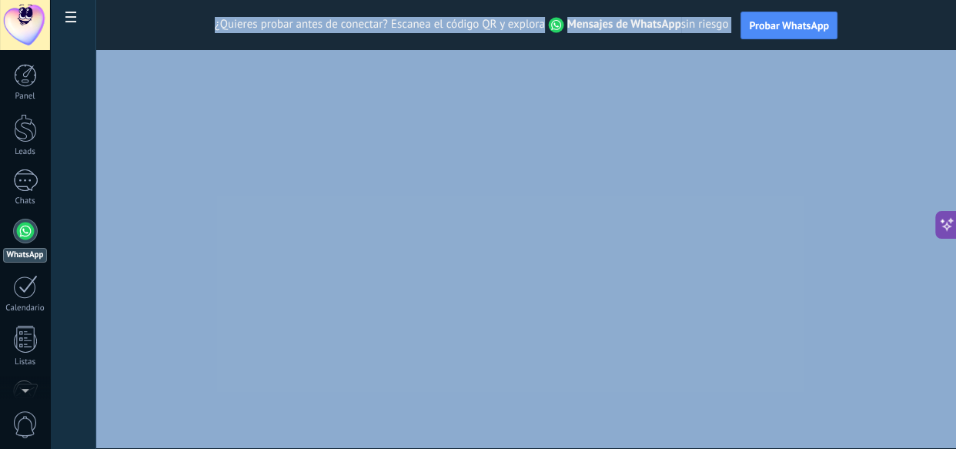
click at [161, 18] on div "¿Quieres probar antes de conectar? Escanea el código QR y explora Mensajes de W…" at bounding box center [526, 25] width 860 height 50
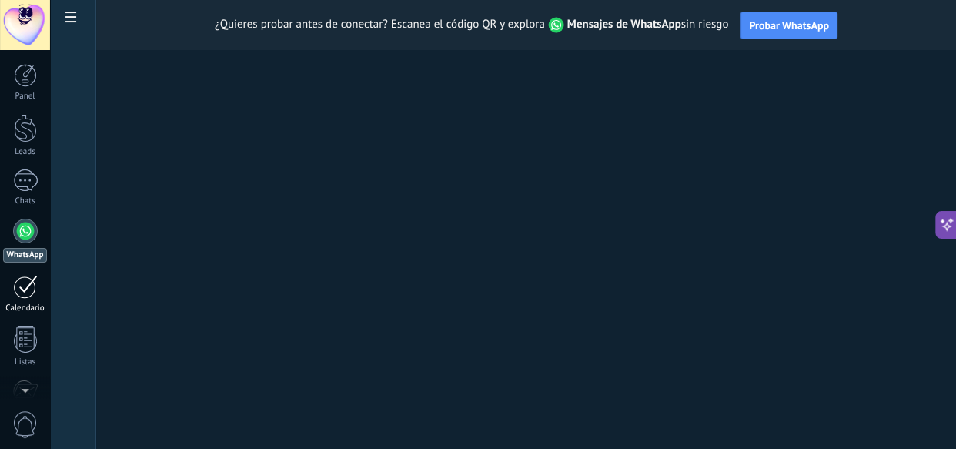
click at [0, 293] on link "Calendario" at bounding box center [25, 294] width 50 height 38
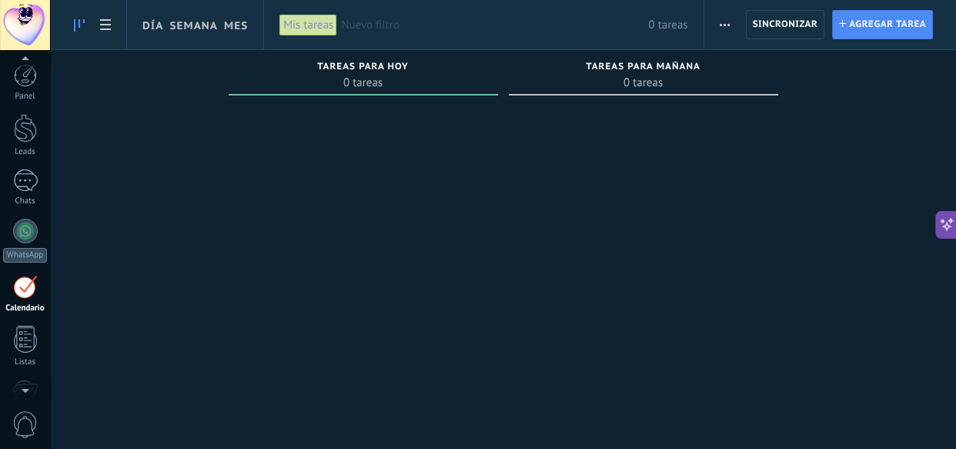
scroll to position [45, 0]
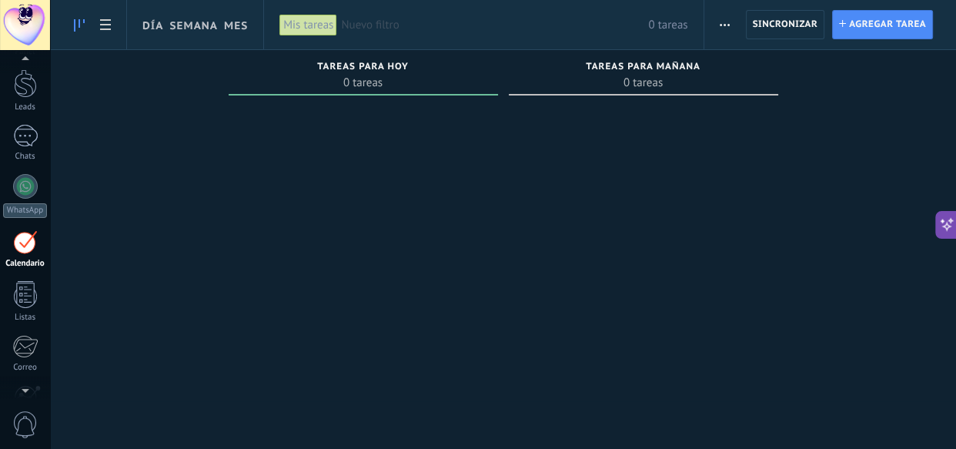
click at [86, 19] on link at bounding box center [79, 25] width 26 height 30
click at [950, 216] on button at bounding box center [946, 225] width 22 height 28
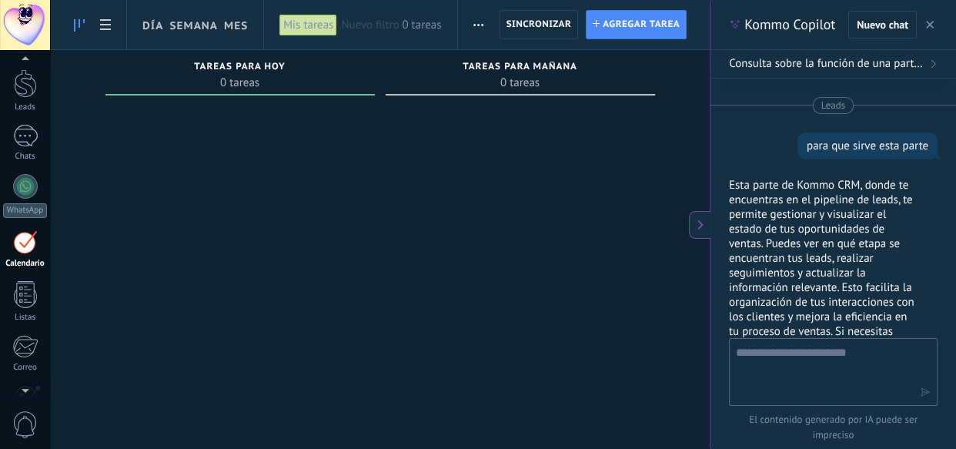
click at [854, 345] on textarea at bounding box center [822, 370] width 173 height 55
type textarea "**********"
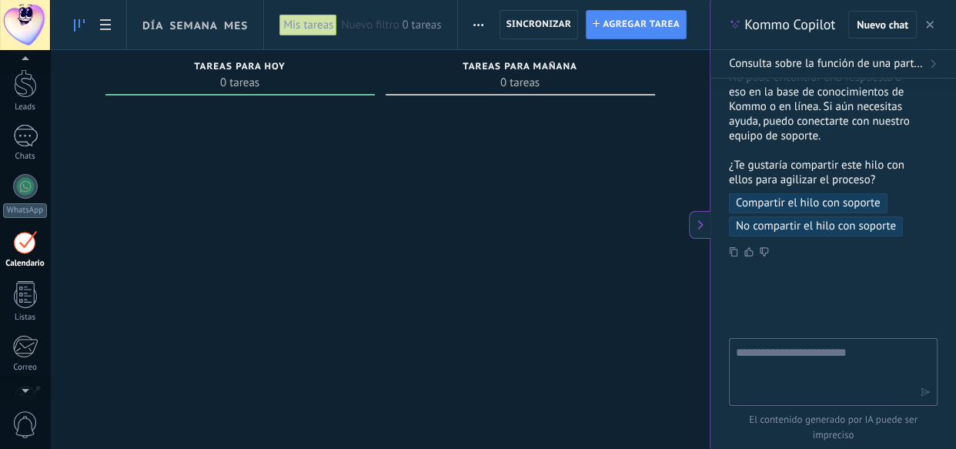
scroll to position [410, 0]
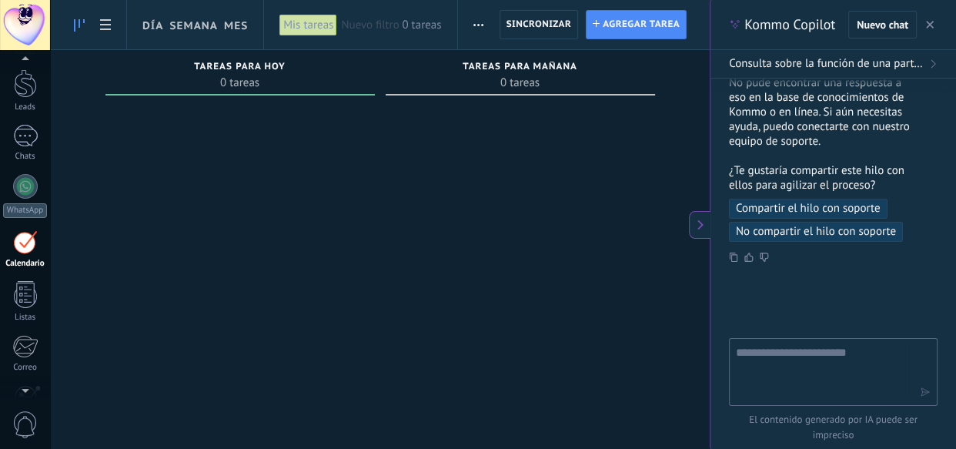
click at [611, 267] on div at bounding box center [520, 256] width 269 height 309
click at [707, 224] on button at bounding box center [700, 225] width 22 height 28
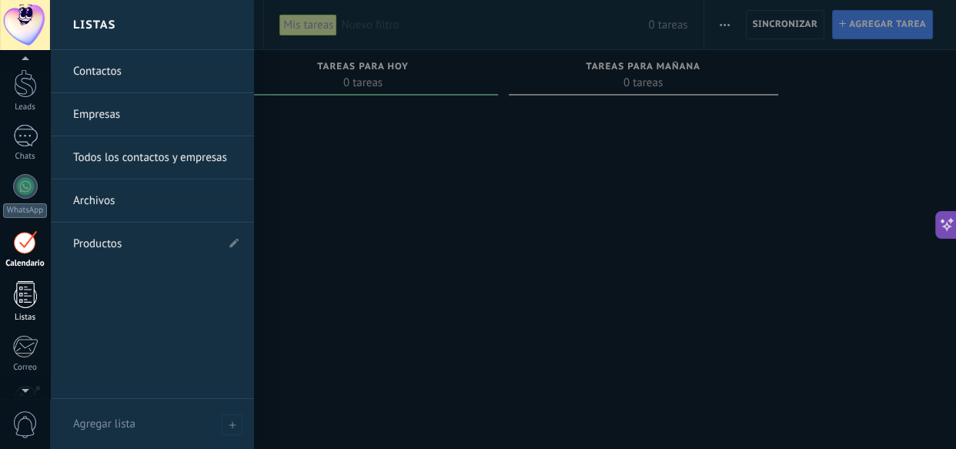
click at [22, 300] on div at bounding box center [25, 294] width 23 height 27
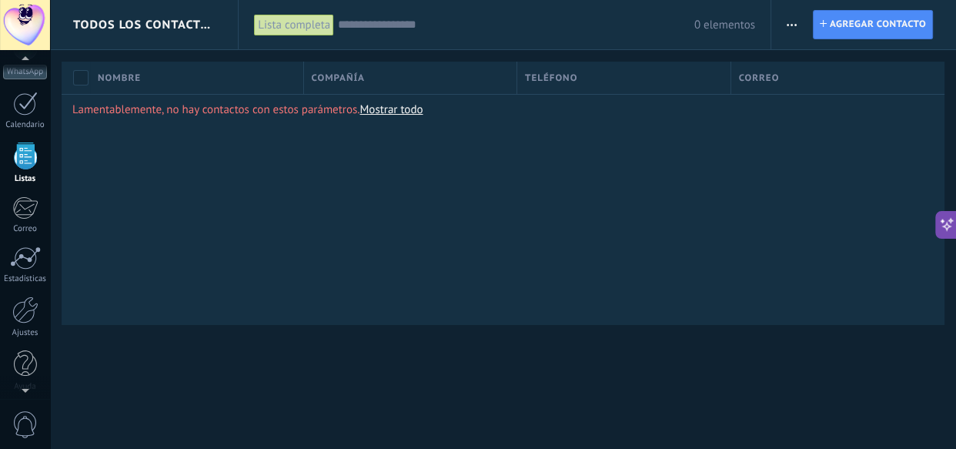
scroll to position [184, 0]
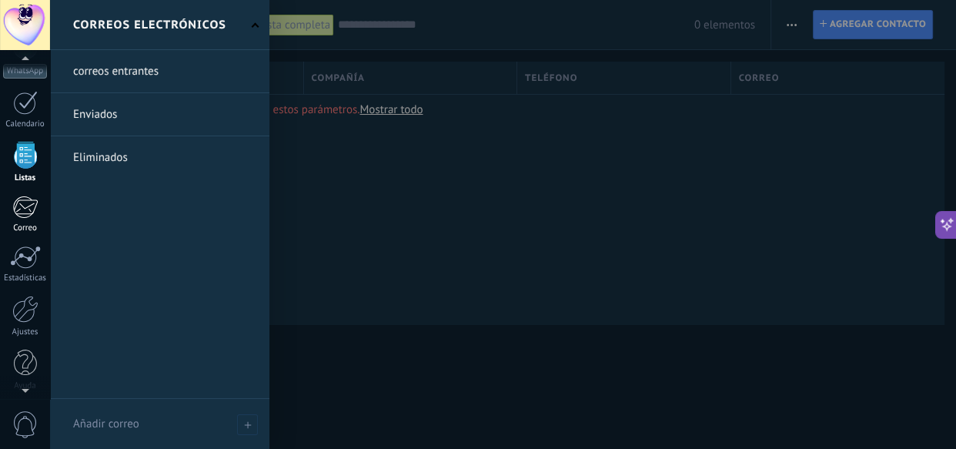
click at [17, 208] on div at bounding box center [24, 207] width 25 height 23
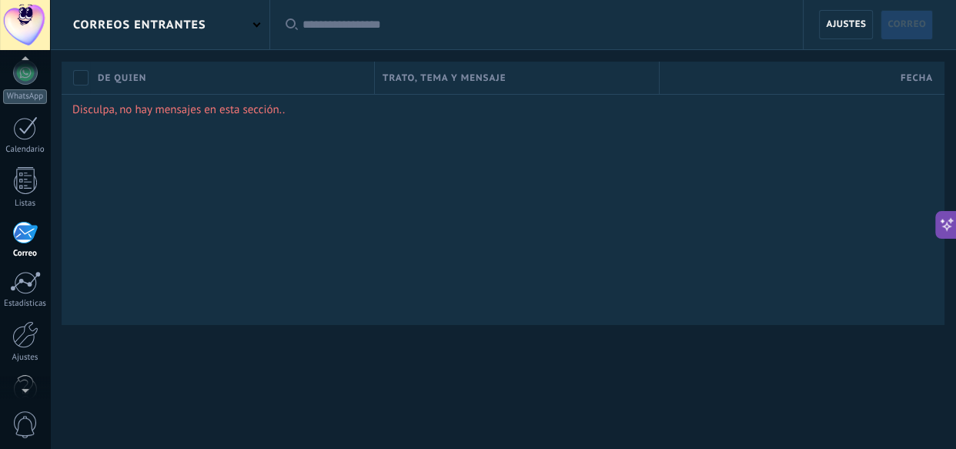
scroll to position [191, 0]
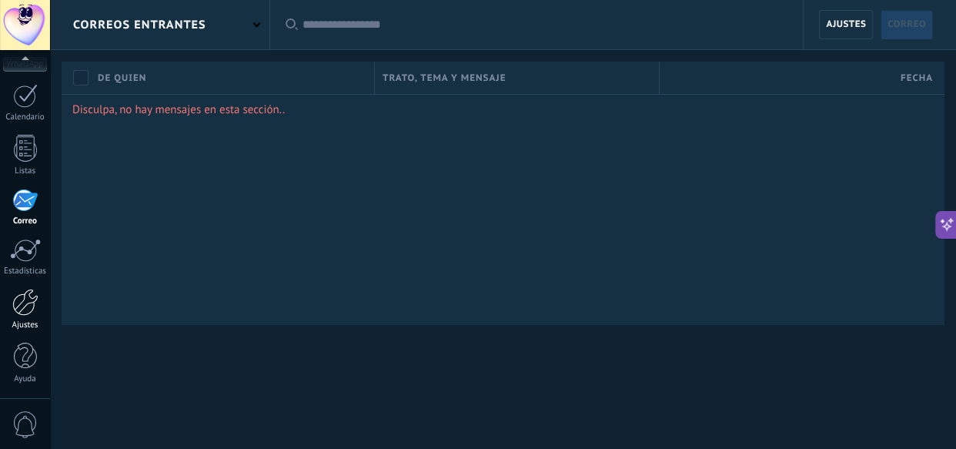
click at [20, 296] on div at bounding box center [25, 302] width 26 height 27
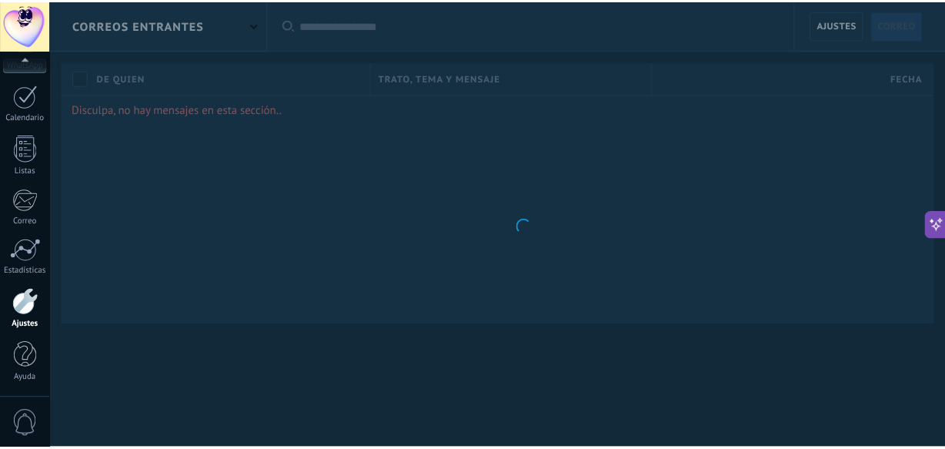
scroll to position [192, 0]
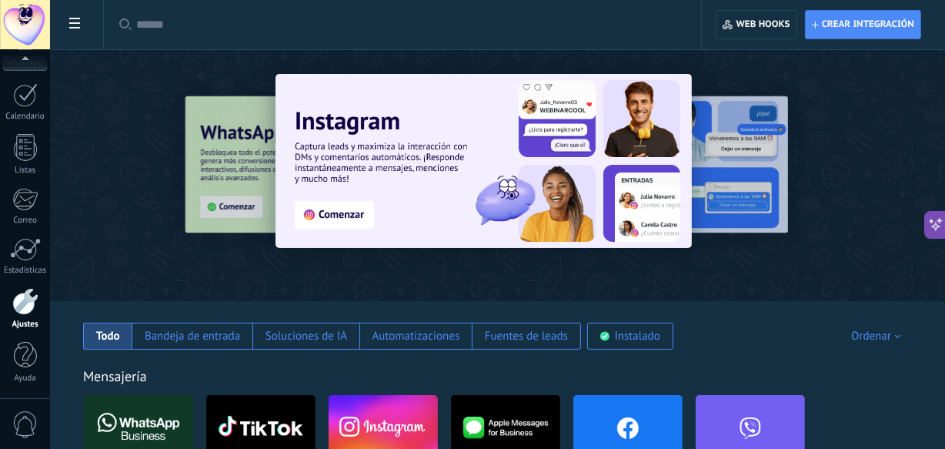
click at [76, 28] on use at bounding box center [74, 23] width 11 height 11
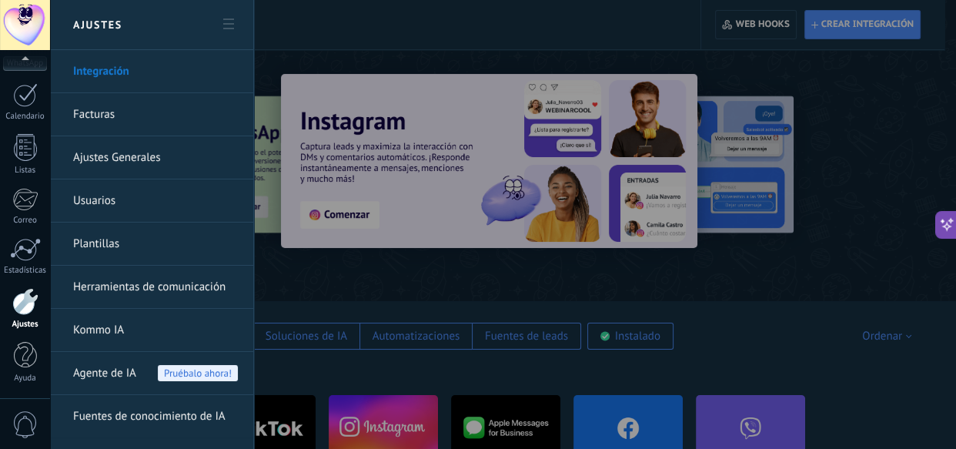
click at [123, 375] on span "Agente de IA" at bounding box center [104, 373] width 63 height 43
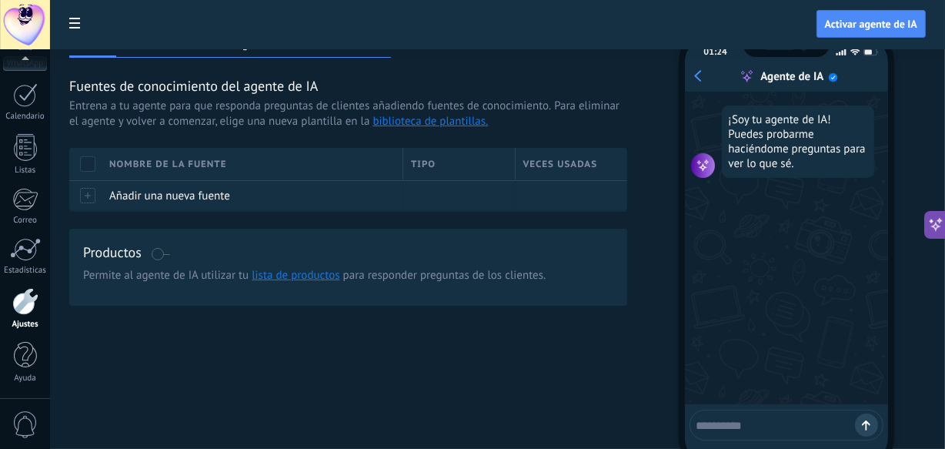
scroll to position [16, 0]
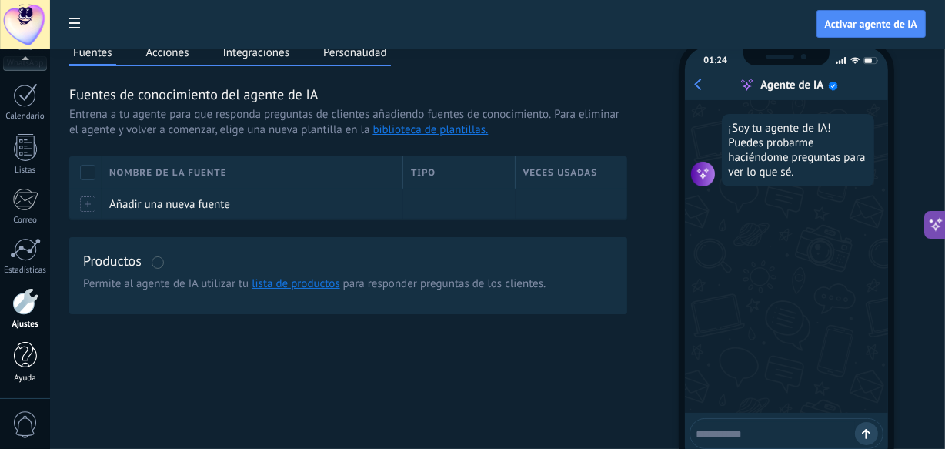
click at [25, 359] on div at bounding box center [25, 355] width 23 height 27
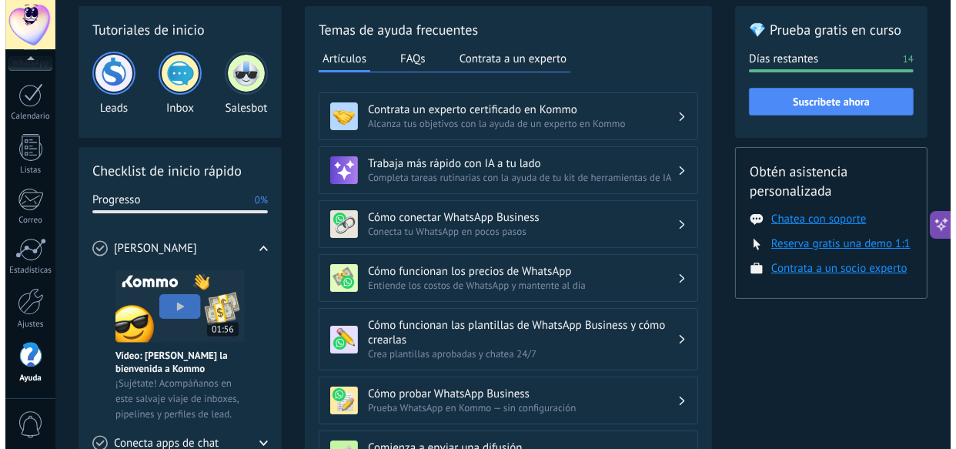
scroll to position [69, 0]
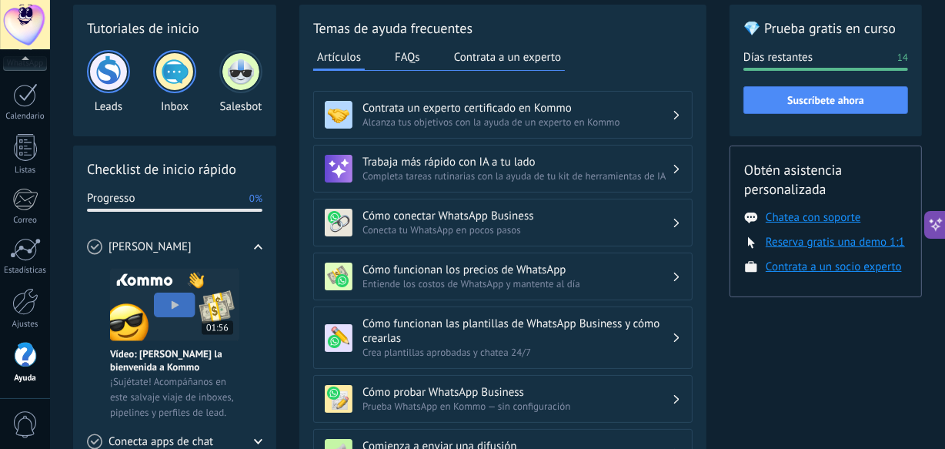
click at [15, 415] on span "0" at bounding box center [25, 424] width 26 height 27
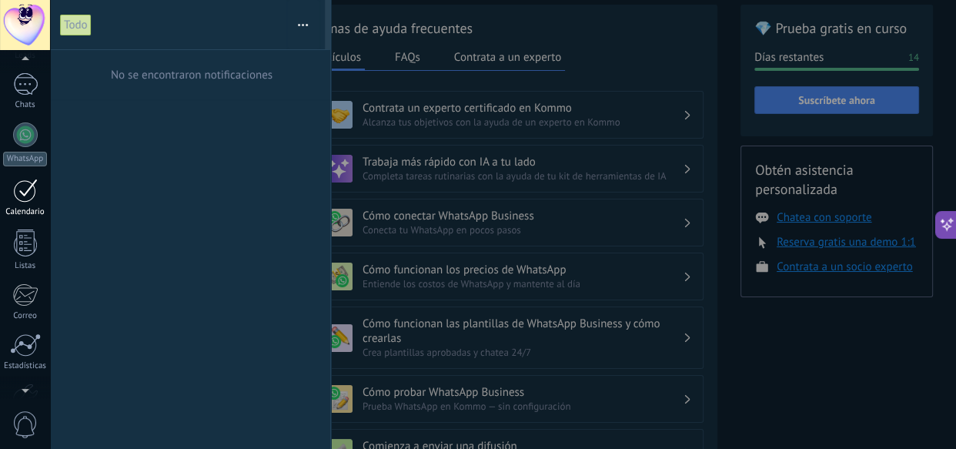
scroll to position [95, 0]
click at [24, 137] on div at bounding box center [25, 135] width 25 height 25
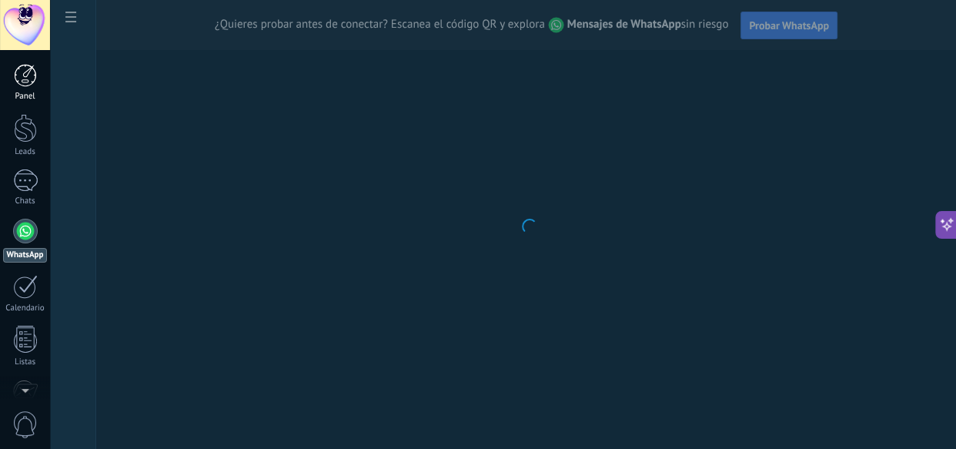
click at [22, 79] on div at bounding box center [25, 75] width 23 height 23
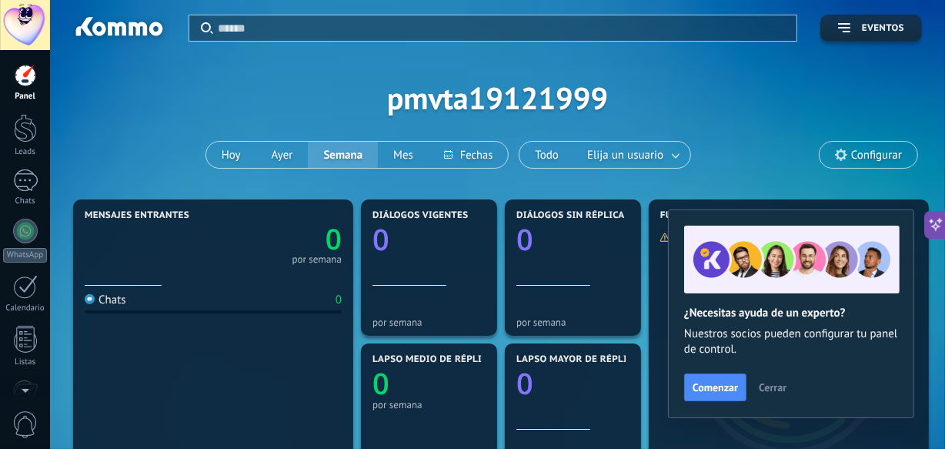
click at [844, 155] on use at bounding box center [841, 155] width 12 height 12
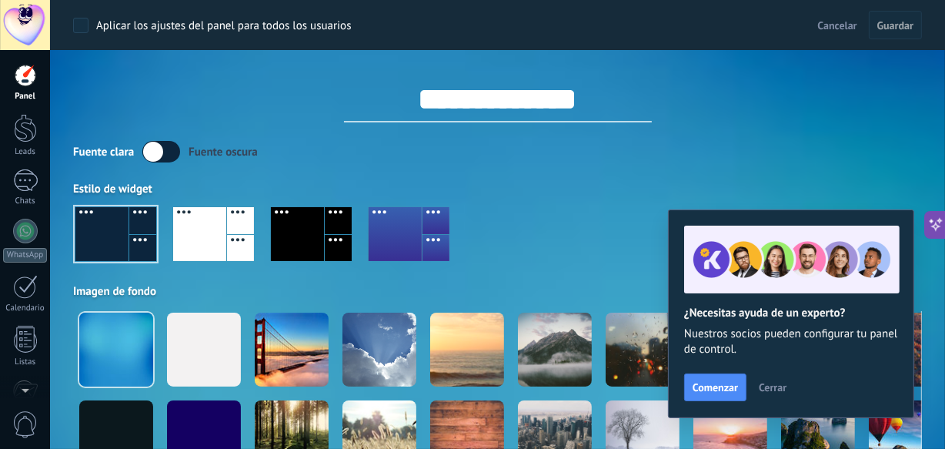
click at [298, 239] on div at bounding box center [297, 234] width 53 height 54
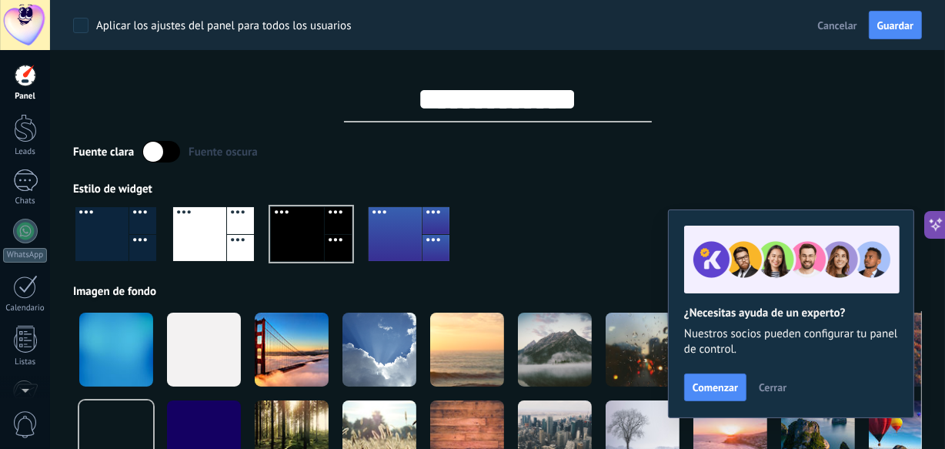
click at [200, 65] on div "**********" at bounding box center [497, 86] width 849 height 72
click at [899, 22] on span "Guardar" at bounding box center [896, 25] width 36 height 11
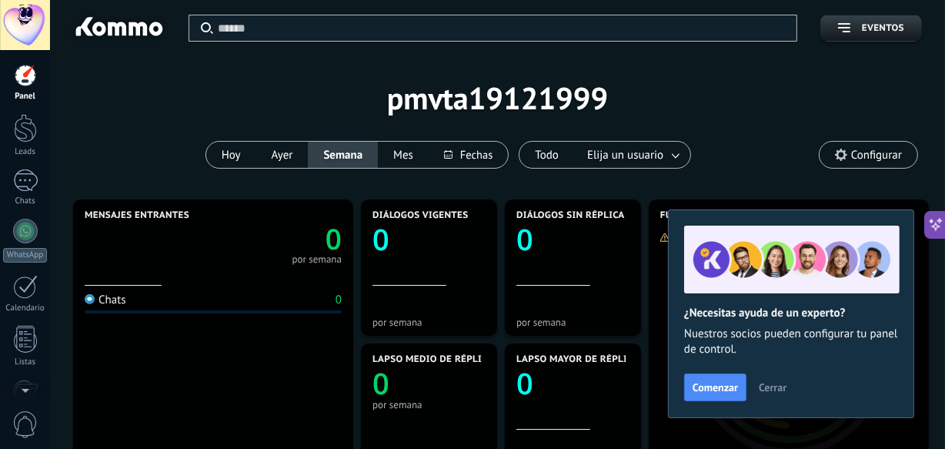
click at [163, 144] on div "Aplicar Eventos pmvta19121999 Hoy Ayer Semana Mes Todo Elija un usuario Configu…" at bounding box center [497, 98] width 849 height 196
click at [773, 377] on button "Cerrar" at bounding box center [773, 387] width 42 height 23
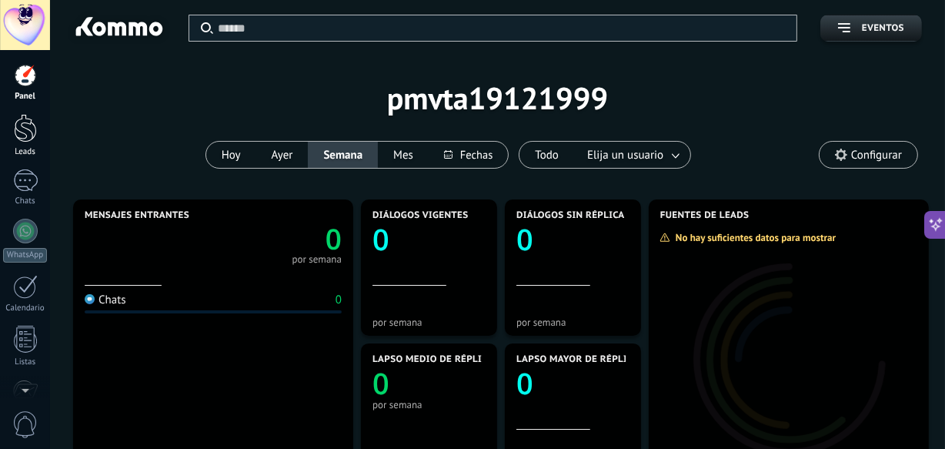
click at [19, 135] on div at bounding box center [25, 128] width 23 height 28
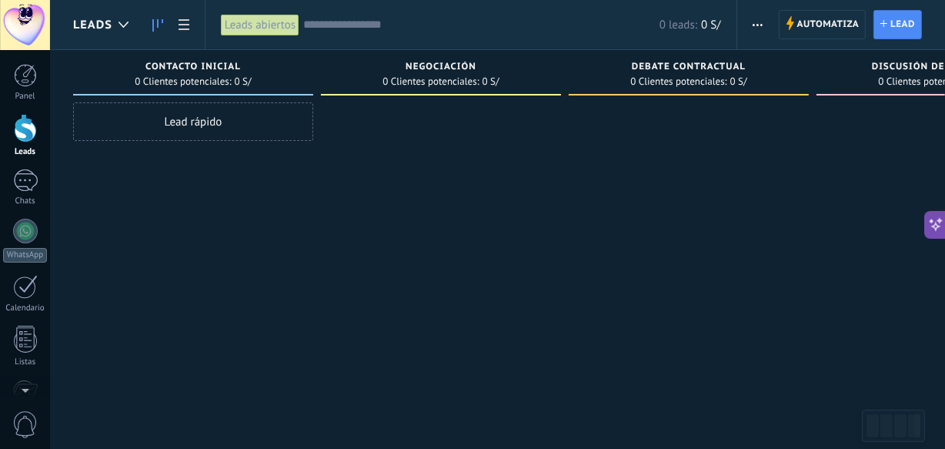
click at [275, 22] on div "Leads abiertos" at bounding box center [260, 25] width 79 height 22
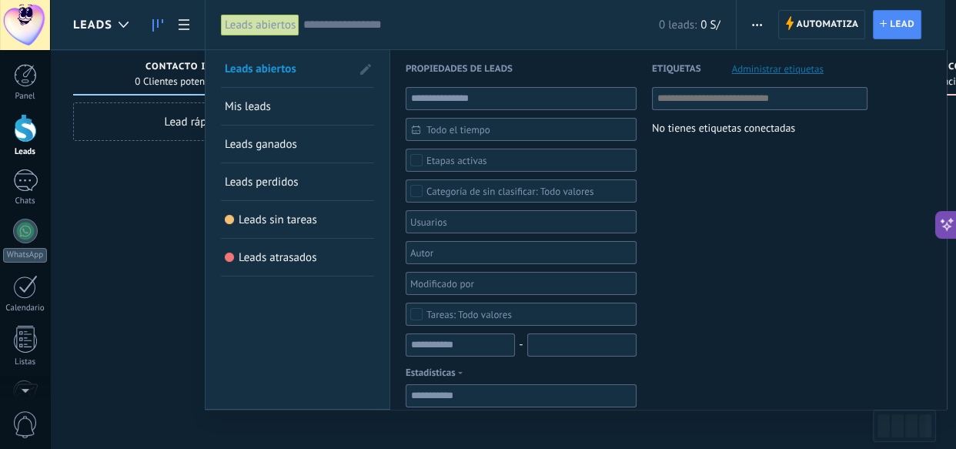
click at [275, 22] on div "Leads abiertos" at bounding box center [260, 25] width 79 height 22
click at [323, 25] on input "text" at bounding box center [481, 25] width 356 height 16
click at [19, 135] on div at bounding box center [25, 128] width 23 height 28
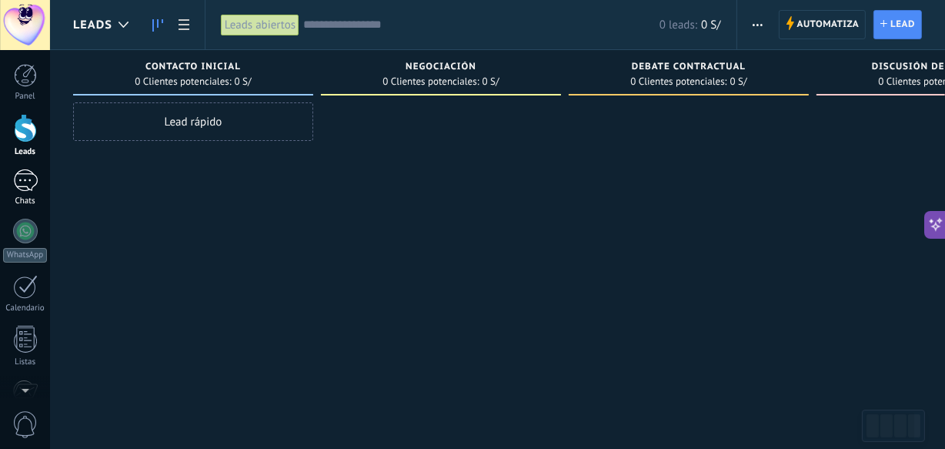
click at [45, 187] on link "Chats" at bounding box center [25, 187] width 50 height 37
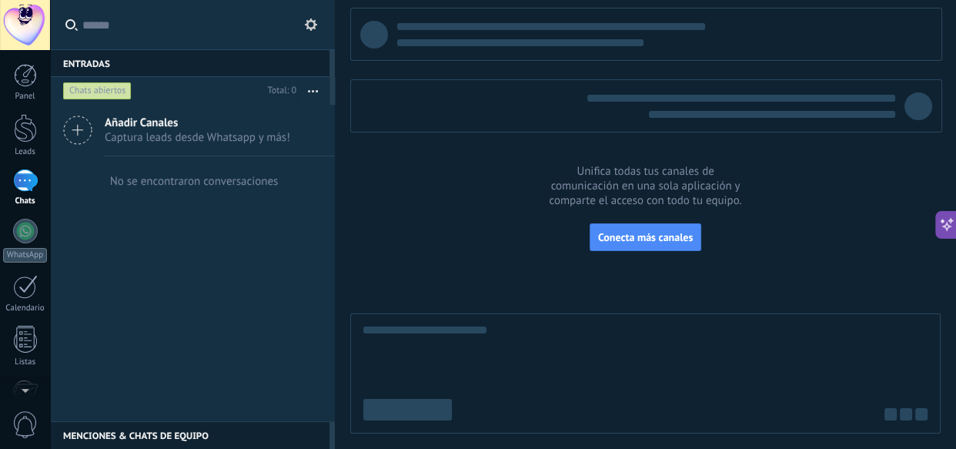
click at [14, 55] on div "Panel Leads Chats WhatsApp Clientes" at bounding box center [50, 224] width 100 height 349
click at [20, 45] on div at bounding box center [25, 25] width 50 height 50
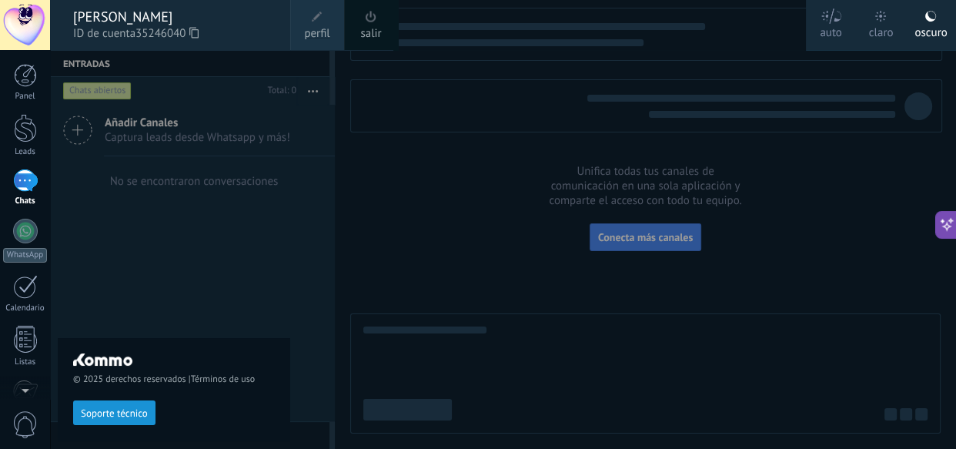
click at [310, 37] on span "perfil" at bounding box center [316, 33] width 25 height 17
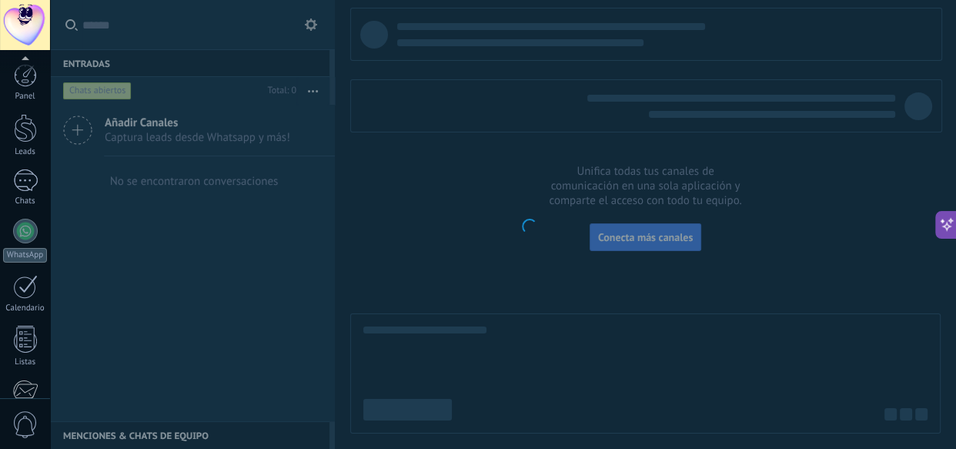
scroll to position [192, 0]
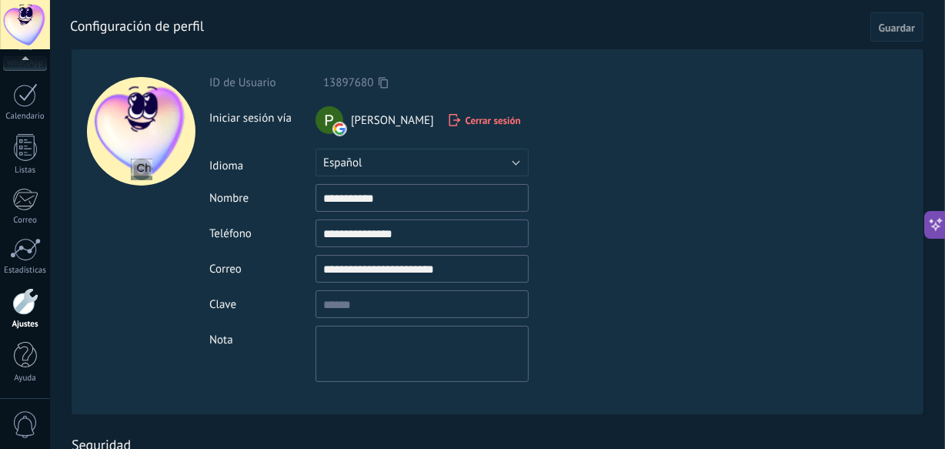
drag, startPoint x: 52, startPoint y: 23, endPoint x: 39, endPoint y: 25, distance: 13.2
click at [39, 25] on body ".abccls-1,.abccls-2{fill-rule:evenodd}.abccls-2{fill:#fff} .abfcls-1{fill:none}…" at bounding box center [472, 224] width 945 height 449
click at [39, 25] on div at bounding box center [25, 25] width 50 height 50
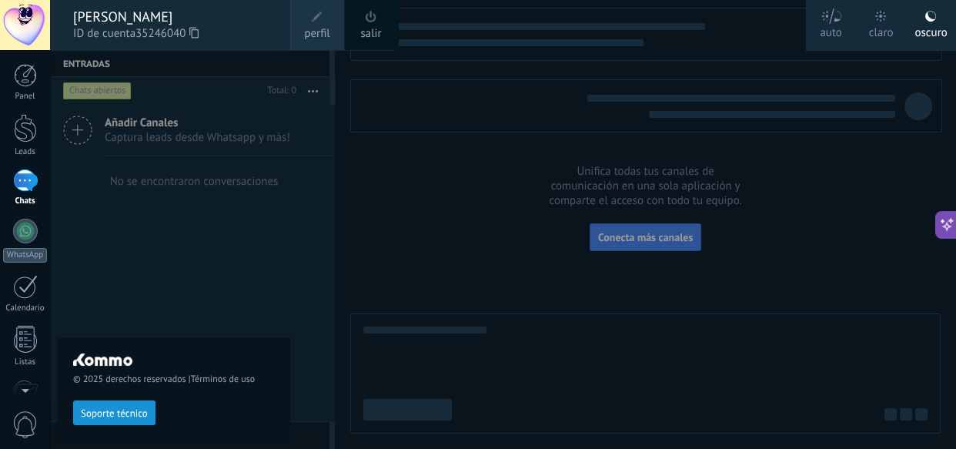
click at [288, 192] on div "© 2025 derechos reservados | Términos de uso Soporte técnico" at bounding box center [174, 249] width 232 height 399
click at [40, 47] on div at bounding box center [25, 25] width 50 height 50
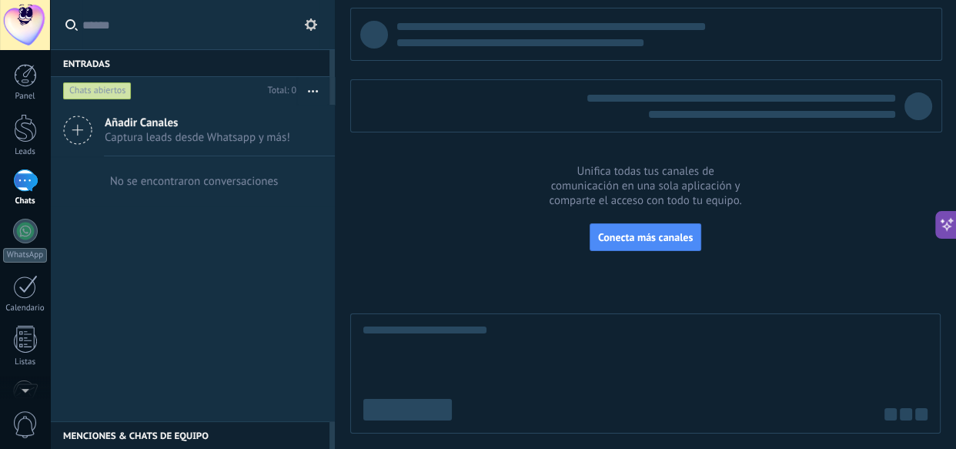
click at [40, 47] on div at bounding box center [25, 25] width 50 height 50
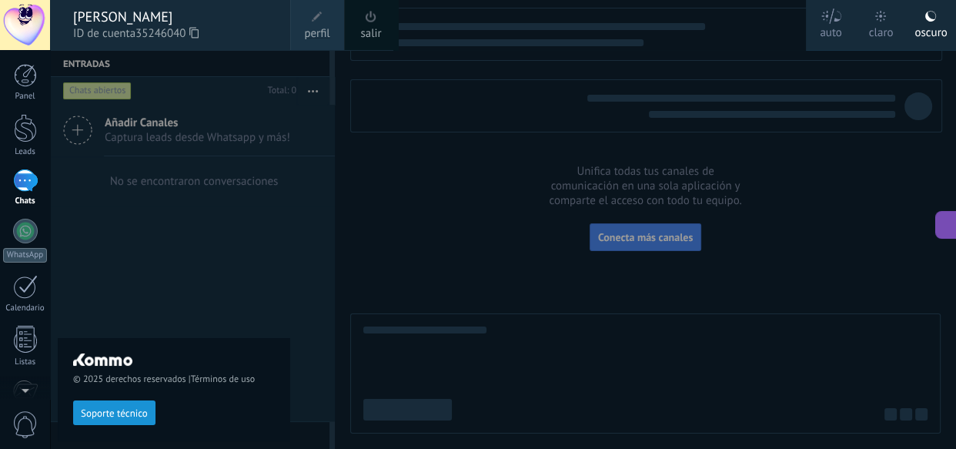
click at [40, 47] on div at bounding box center [25, 25] width 50 height 50
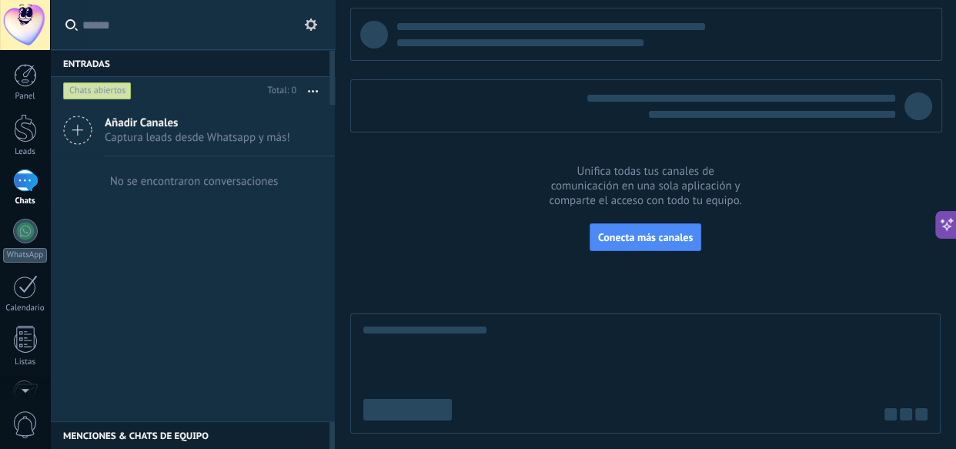
click at [315, 95] on button "button" at bounding box center [312, 91] width 33 height 28
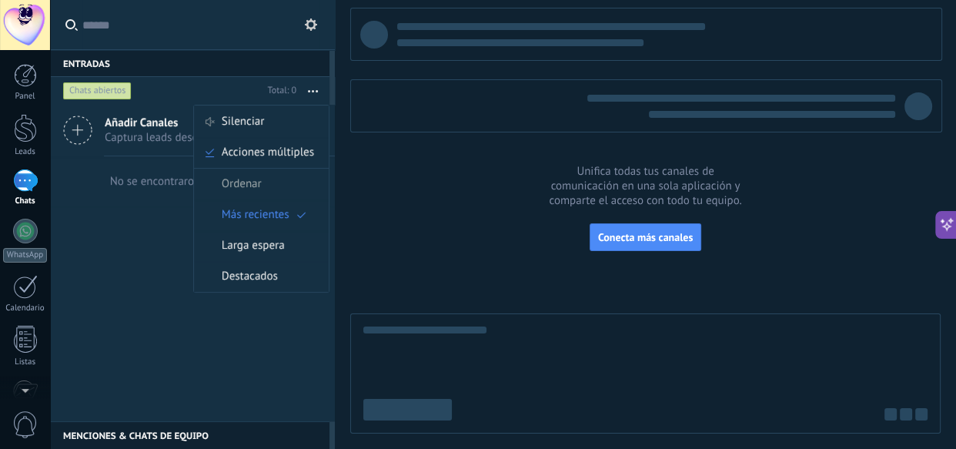
click at [315, 95] on button "button" at bounding box center [312, 91] width 33 height 28
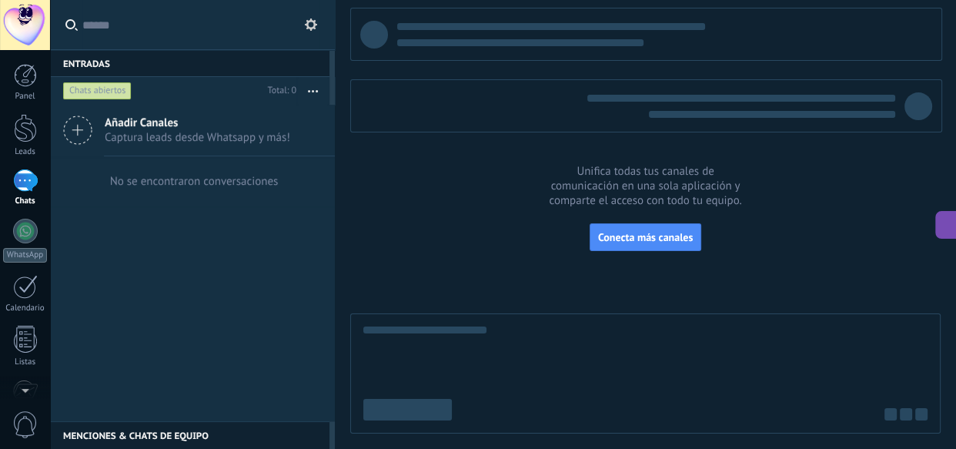
click at [313, 18] on icon at bounding box center [311, 24] width 12 height 12
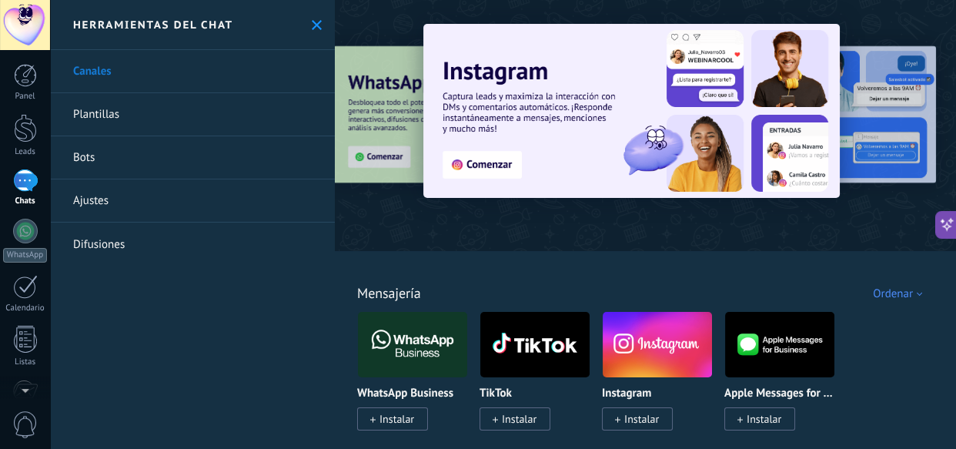
click at [313, 18] on button at bounding box center [316, 24] width 13 height 13
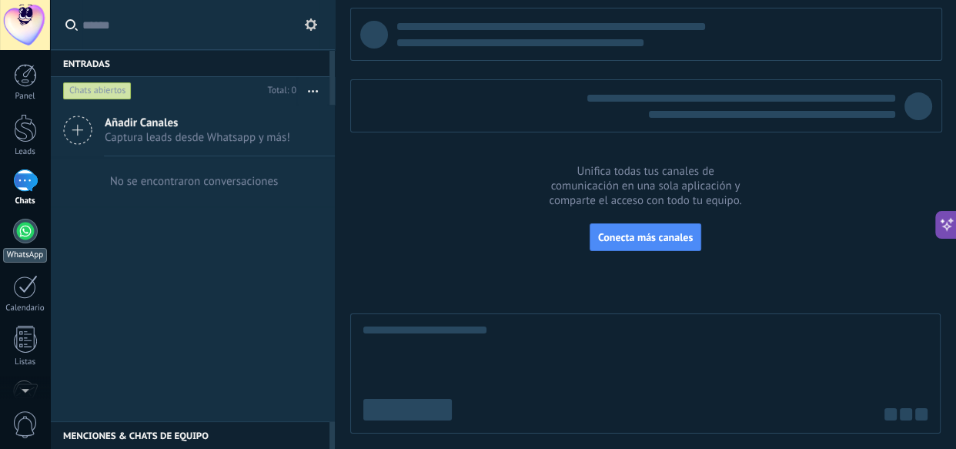
click at [27, 231] on div at bounding box center [25, 231] width 25 height 25
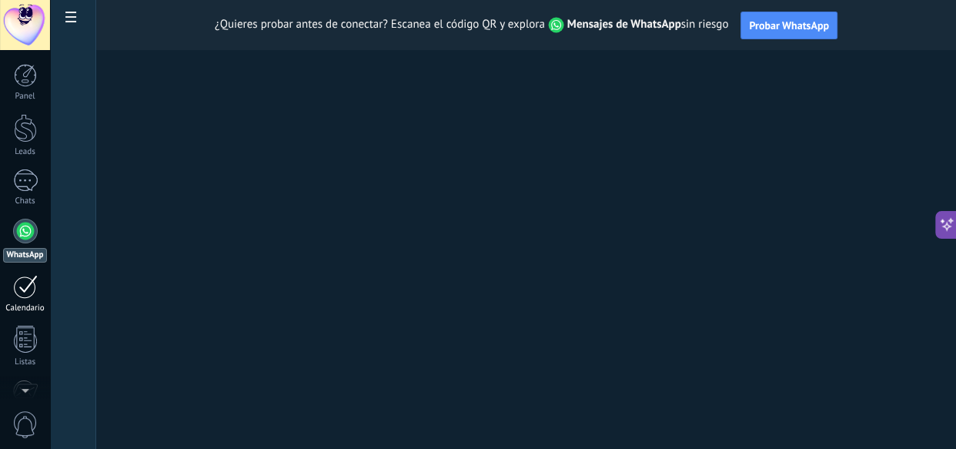
click at [31, 296] on div at bounding box center [25, 287] width 25 height 24
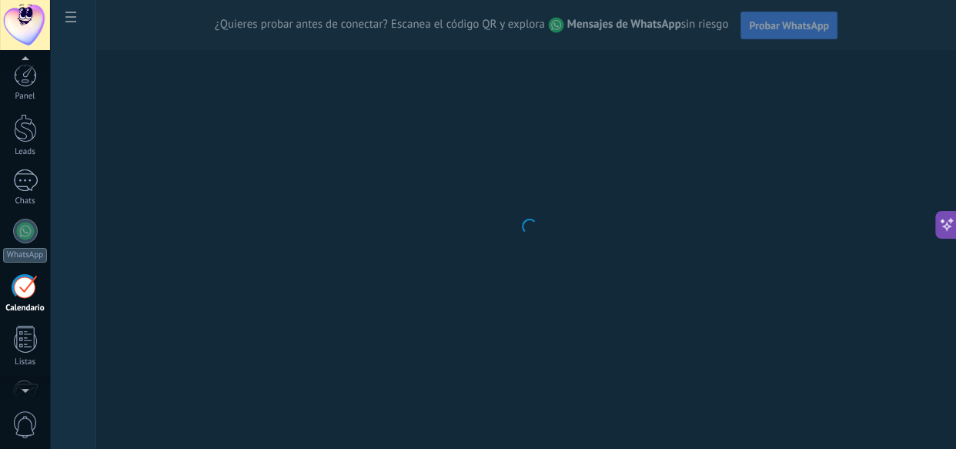
scroll to position [45, 0]
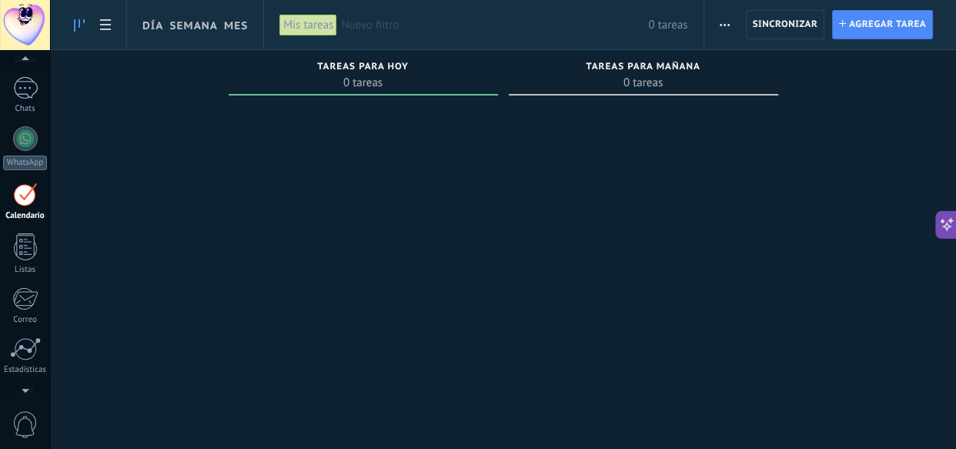
scroll to position [45, 0]
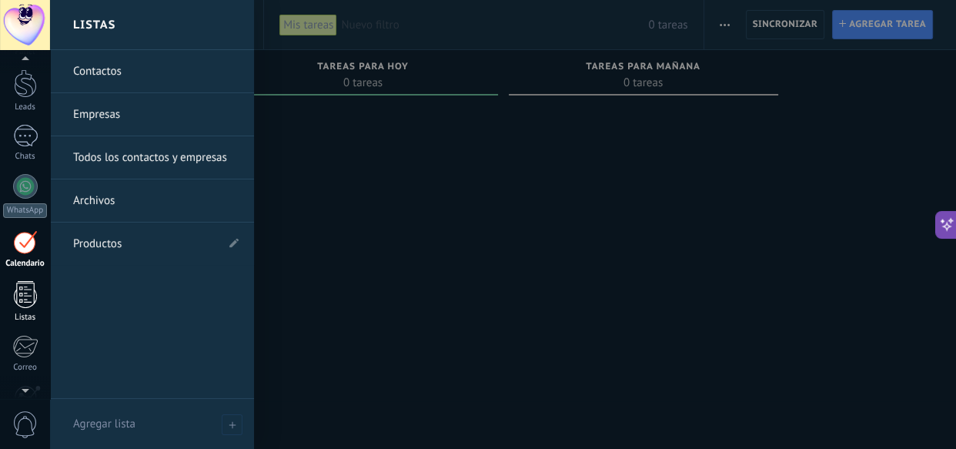
click at [31, 308] on link "Listas" at bounding box center [25, 302] width 50 height 42
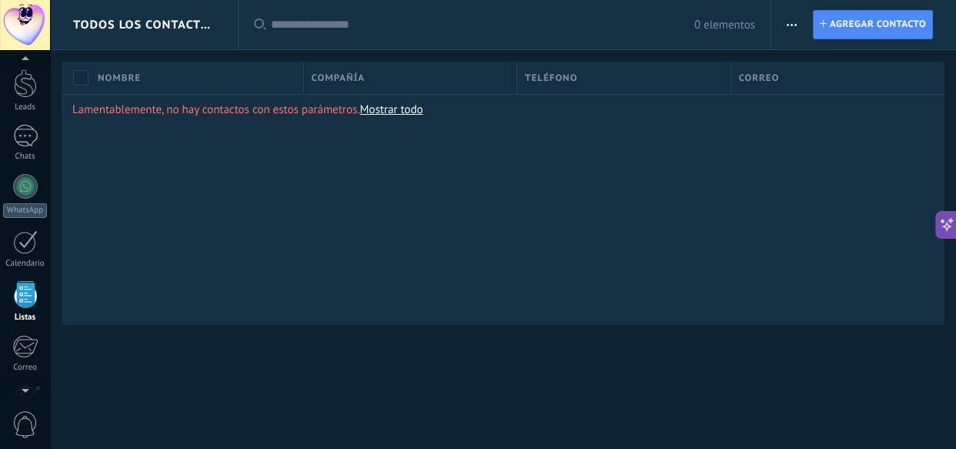
scroll to position [95, 0]
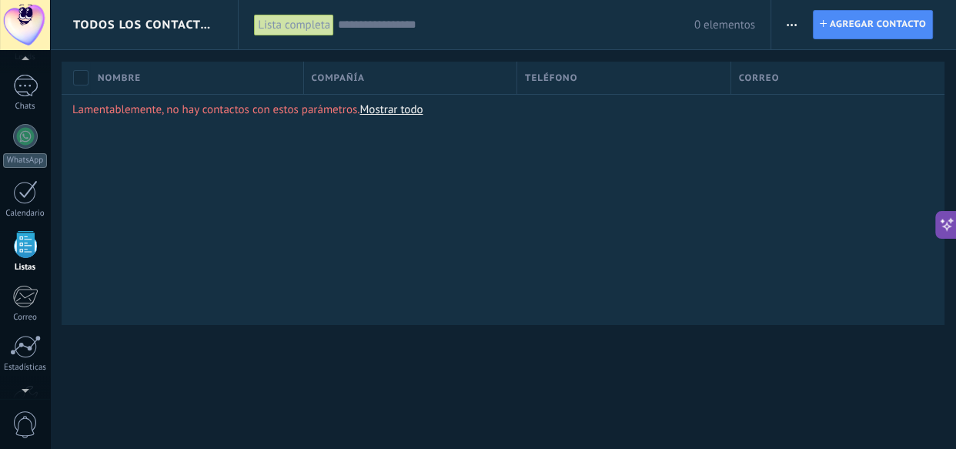
click at [363, 199] on div "Lamentablemente, no hay contactos con estos parámetros. Mostrar todo" at bounding box center [503, 209] width 883 height 231
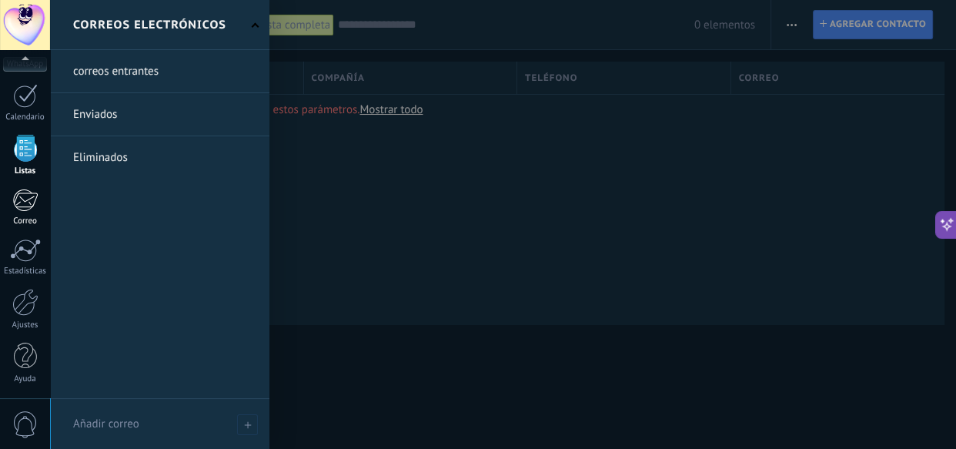
click at [25, 220] on div "Correo" at bounding box center [25, 221] width 45 height 10
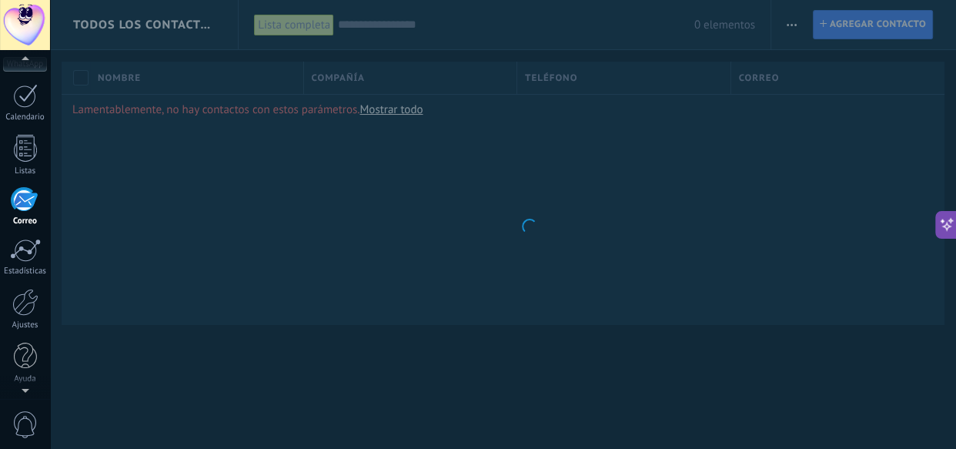
scroll to position [149, 0]
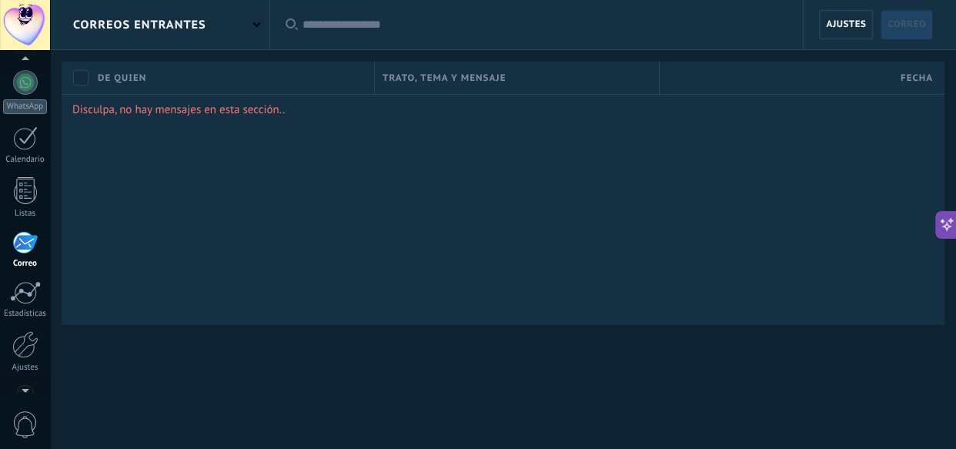
click at [288, 219] on div "Disculpa, no hay mensajes en esta sección.." at bounding box center [503, 209] width 883 height 231
click at [31, 333] on div at bounding box center [25, 344] width 26 height 27
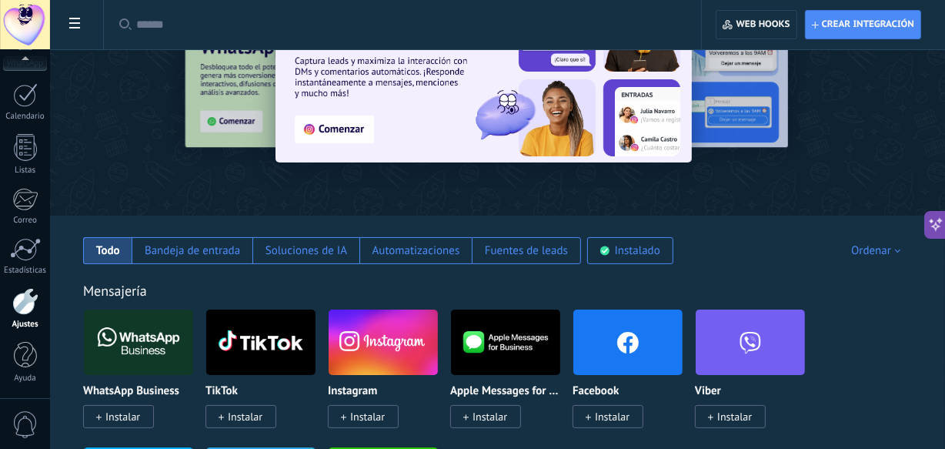
scroll to position [186, 0]
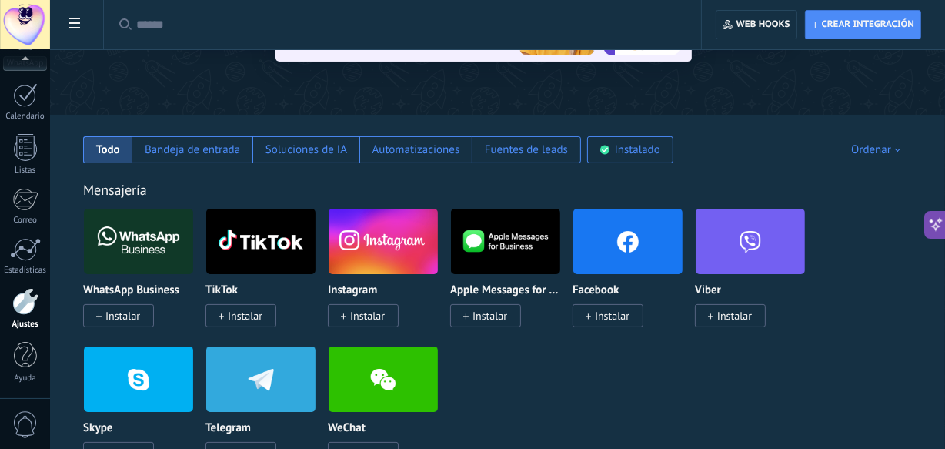
click at [179, 286] on div "WhatsApp Business" at bounding box center [138, 290] width 111 height 13
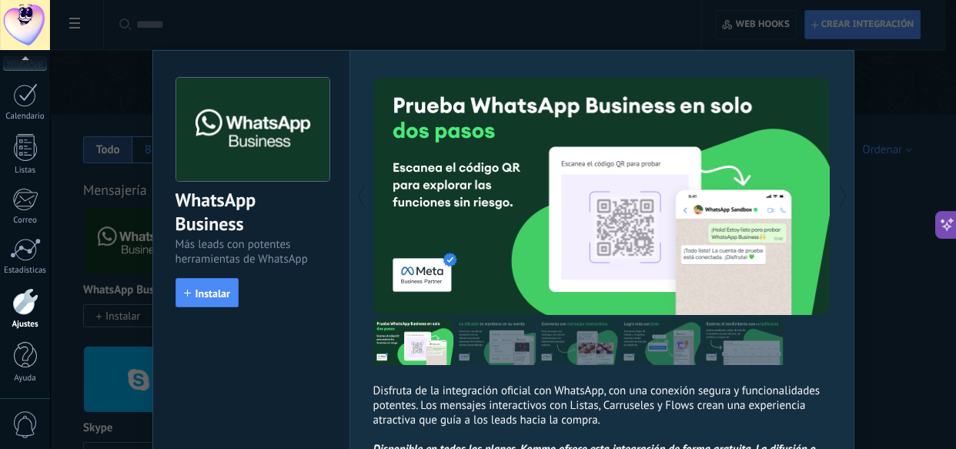
click at [74, 161] on div "WhatsApp Business Más leads con potentes herramientas de WhatsApp install Insta…" at bounding box center [503, 224] width 906 height 449
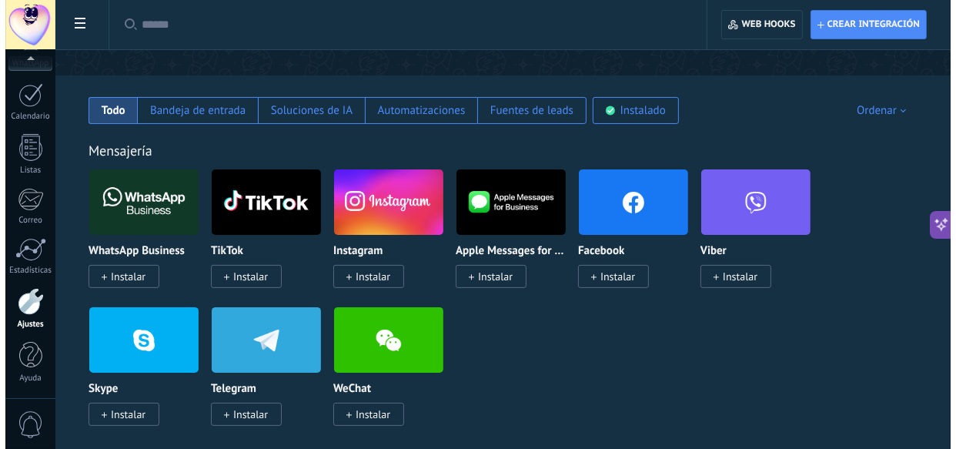
scroll to position [225, 0]
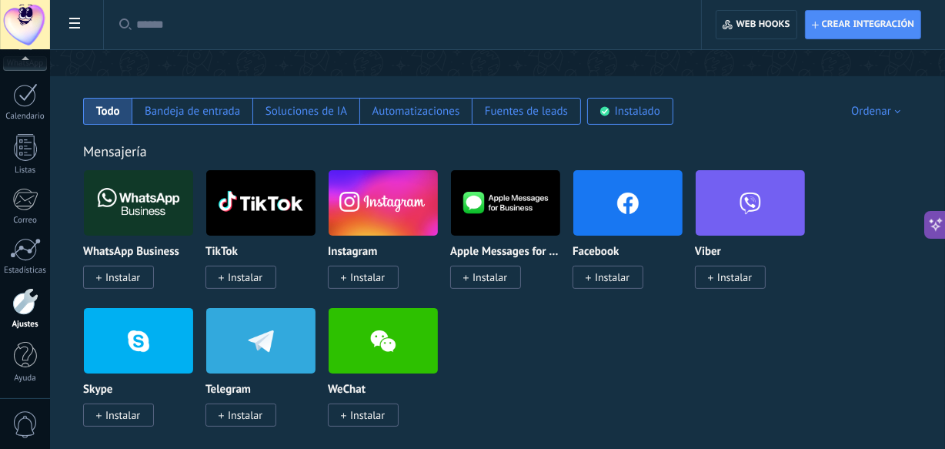
click at [77, 36] on span at bounding box center [75, 25] width 26 height 30
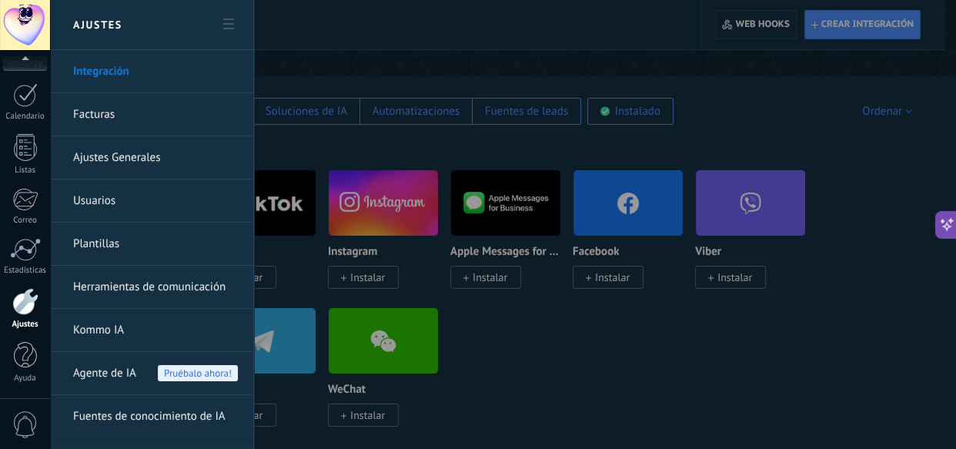
click at [147, 121] on link "Facturas" at bounding box center [155, 114] width 165 height 43
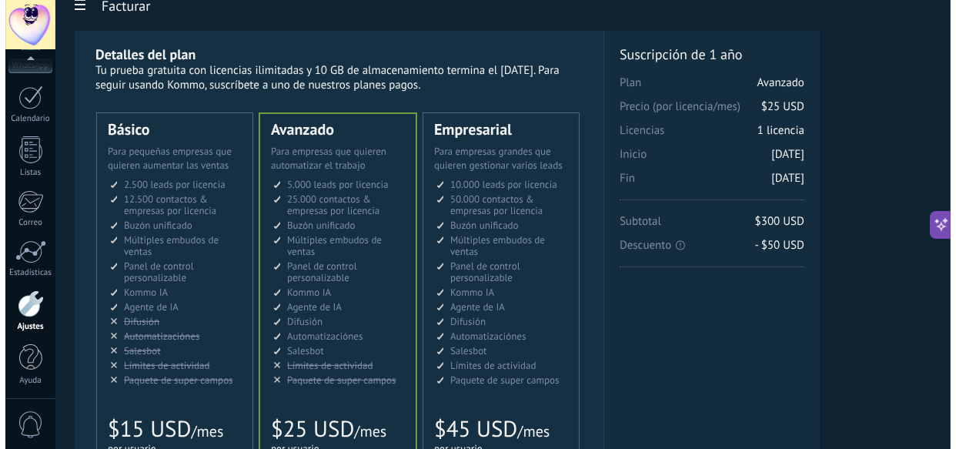
scroll to position [192, 0]
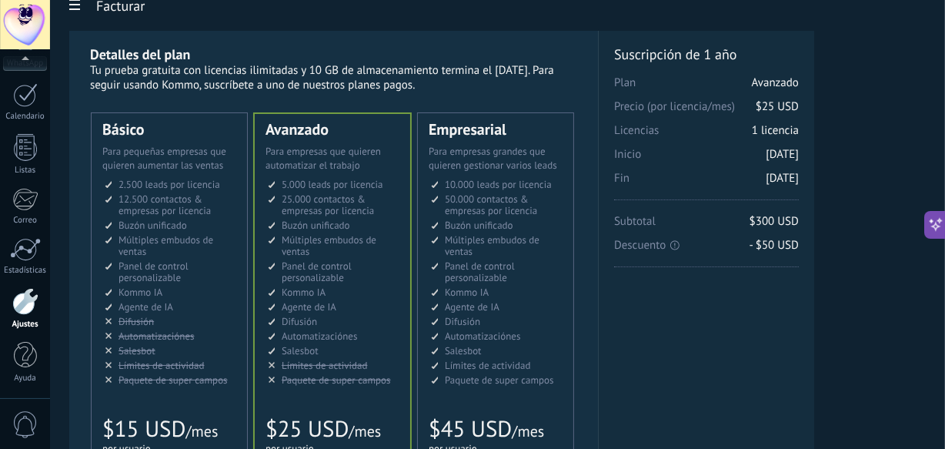
click at [72, 1] on use at bounding box center [74, 4] width 11 height 11
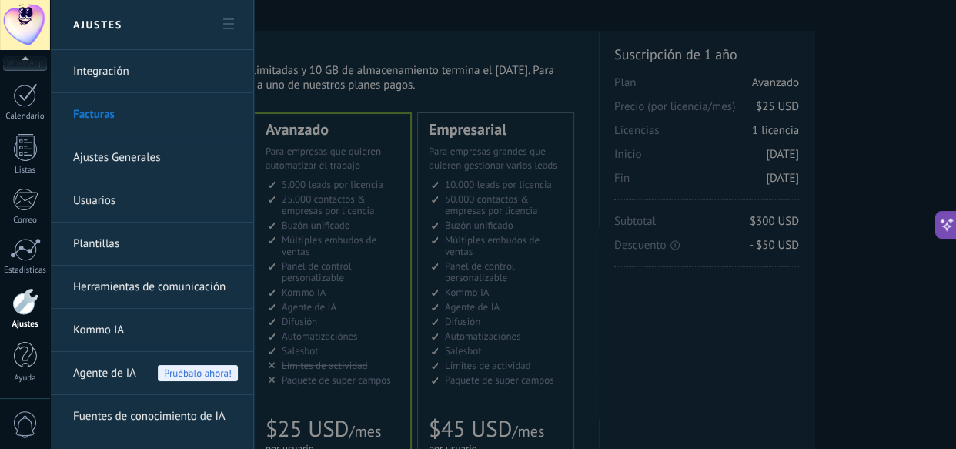
click at [128, 79] on link "Integración" at bounding box center [155, 71] width 165 height 43
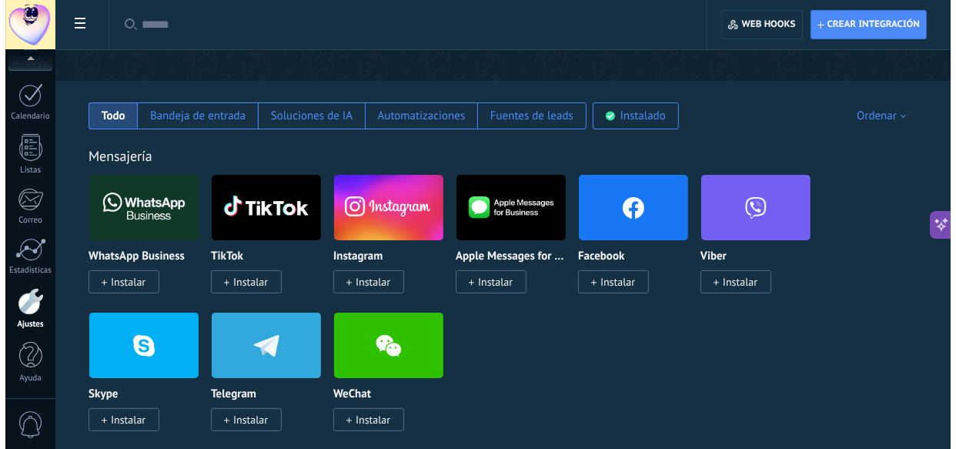
scroll to position [221, 0]
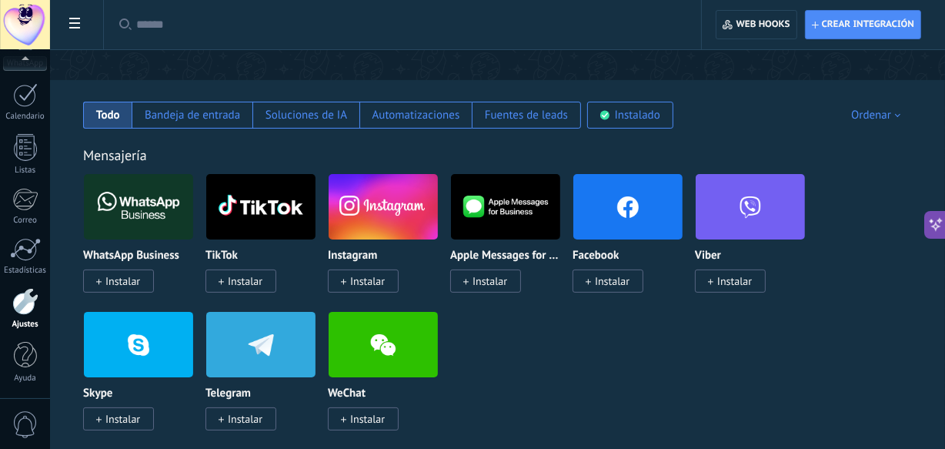
click at [75, 21] on icon at bounding box center [74, 23] width 11 height 11
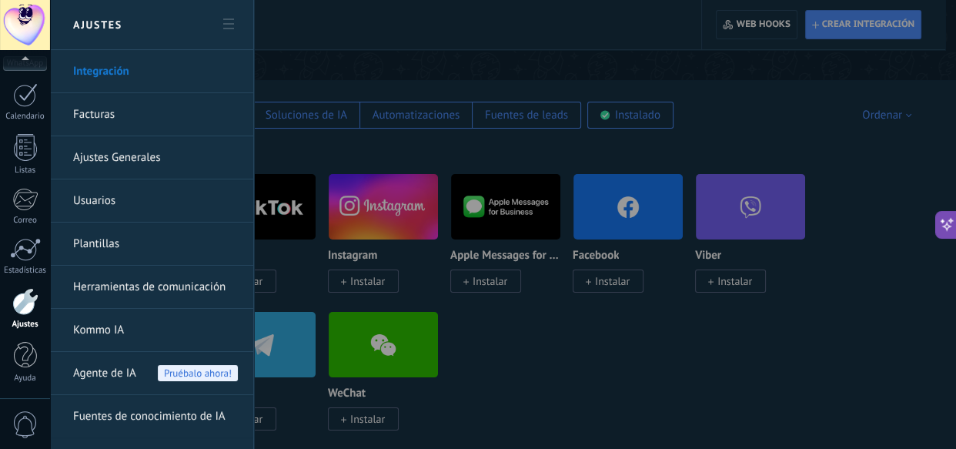
click at [122, 187] on link "Usuarios" at bounding box center [155, 200] width 165 height 43
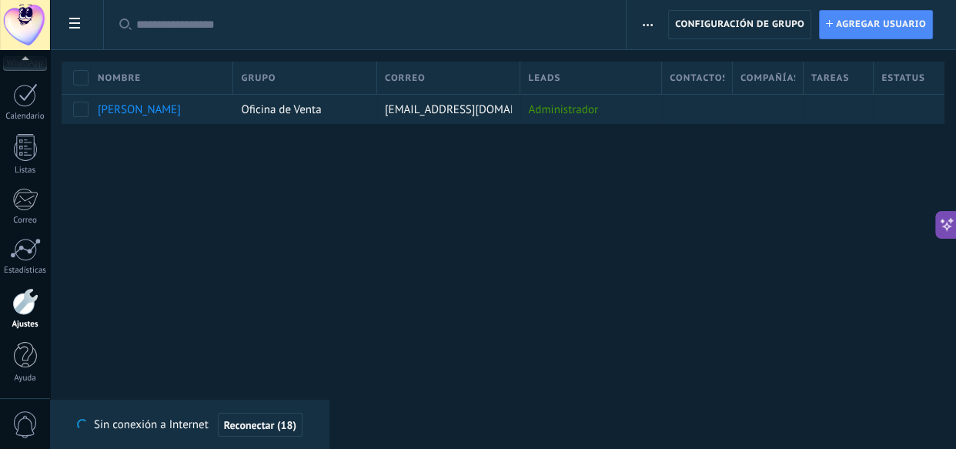
click at [77, 15] on span at bounding box center [75, 25] width 26 height 30
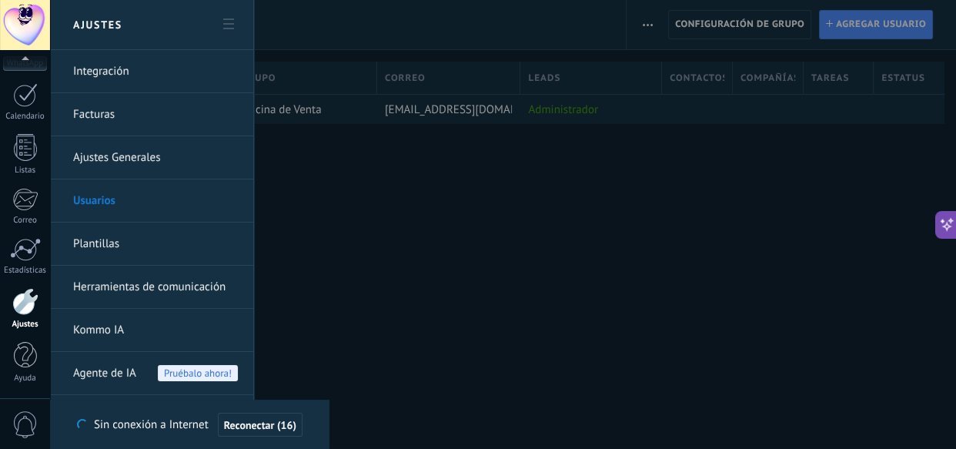
click at [95, 254] on link "Plantillas" at bounding box center [155, 243] width 165 height 43
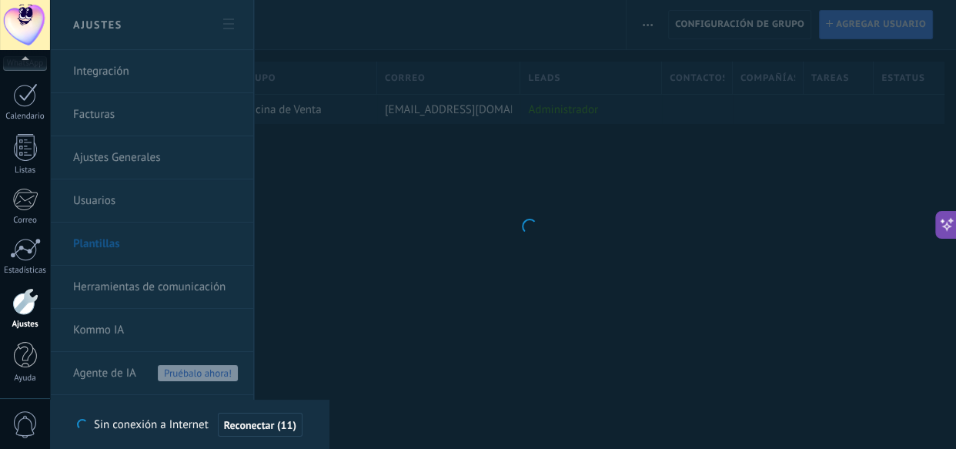
click at [646, 162] on body ".abccls-1,.abccls-2{fill-rule:evenodd}.abccls-2{fill:#fff} .abfcls-1{fill:none}…" at bounding box center [478, 224] width 956 height 449
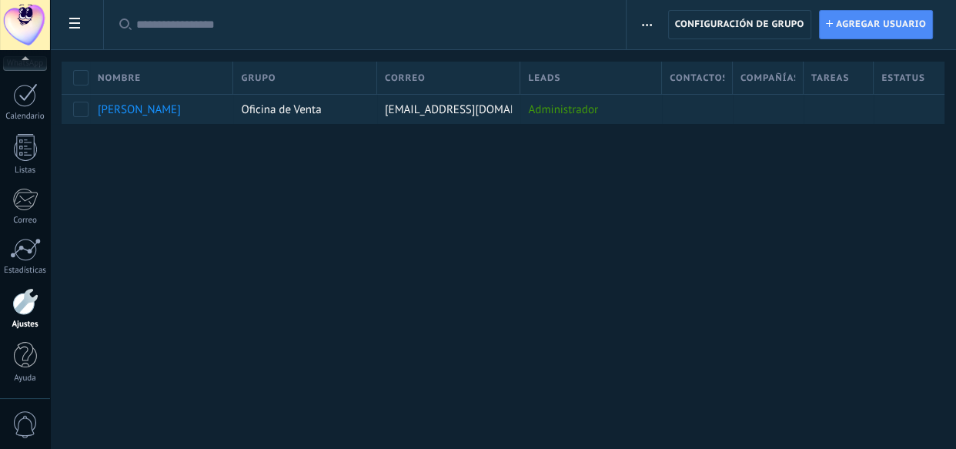
click at [75, 28] on use at bounding box center [74, 23] width 11 height 11
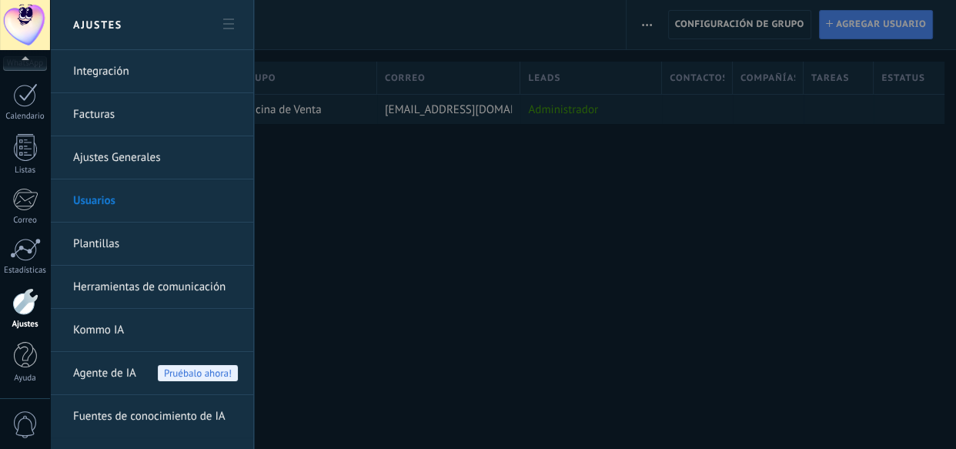
click at [87, 233] on link "Plantillas" at bounding box center [155, 243] width 165 height 43
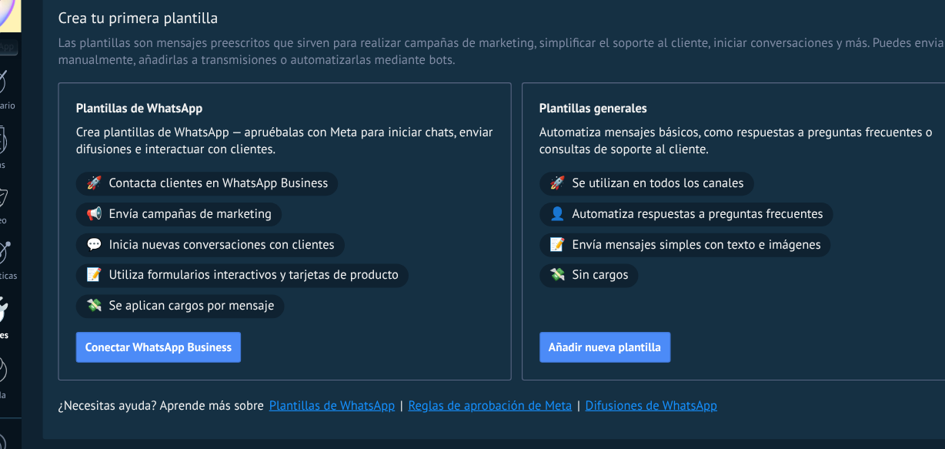
scroll to position [37, 0]
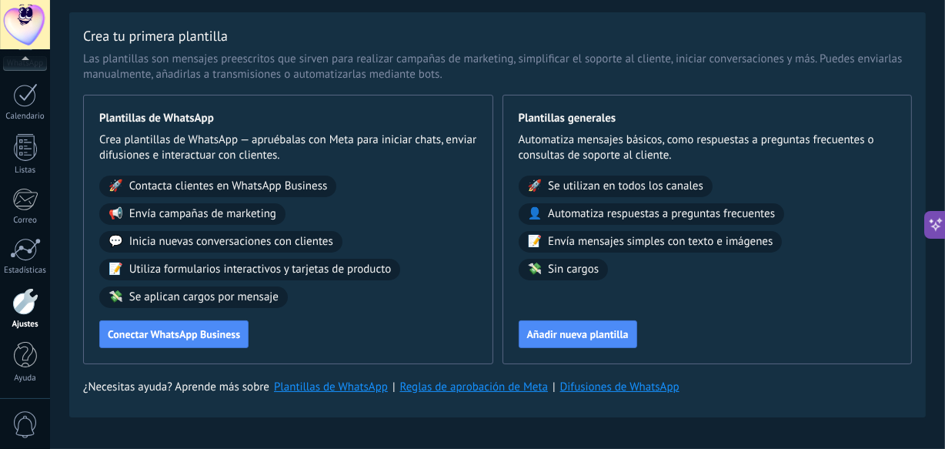
drag, startPoint x: 322, startPoint y: 209, endPoint x: 257, endPoint y: 7, distance: 211.8
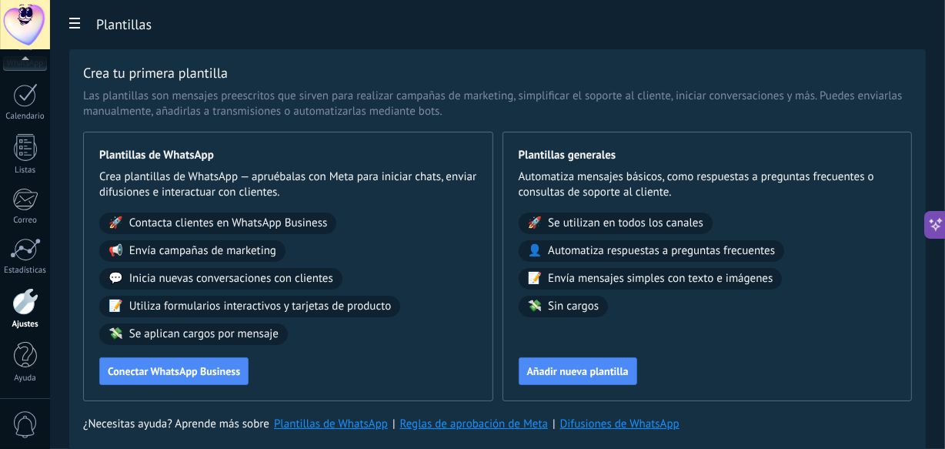
click at [75, 28] on use at bounding box center [74, 23] width 11 height 11
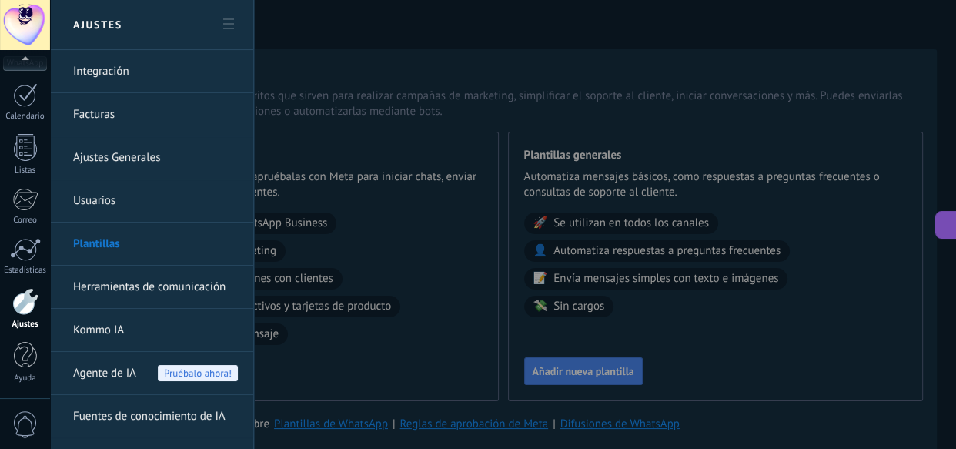
click at [138, 289] on link "Herramientas de comunicación" at bounding box center [155, 287] width 165 height 43
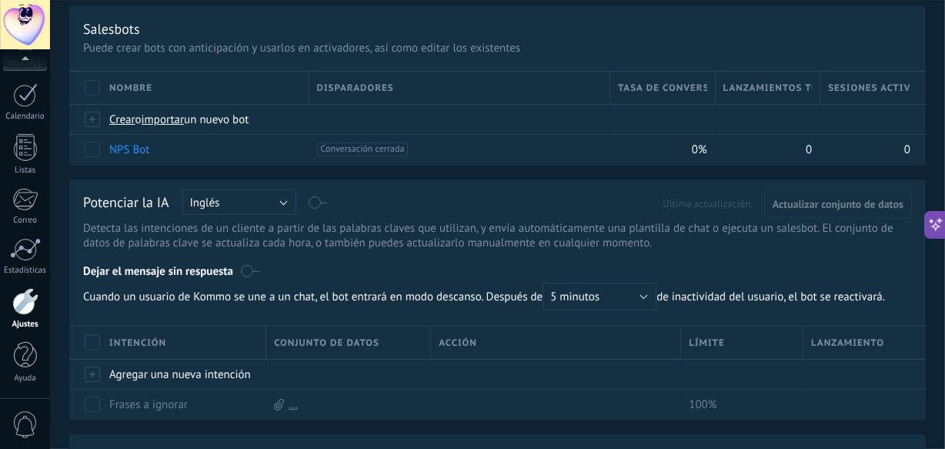
scroll to position [94, 0]
click at [384, 92] on span "Disparadores" at bounding box center [355, 87] width 77 height 15
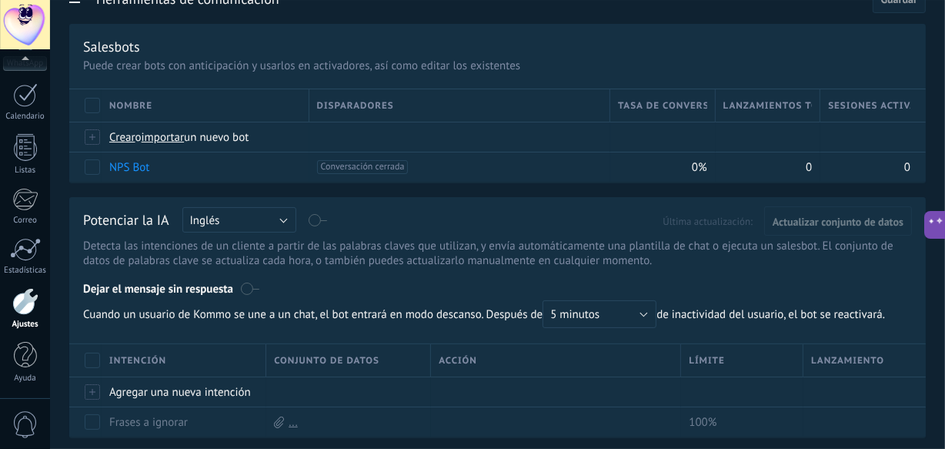
scroll to position [0, 0]
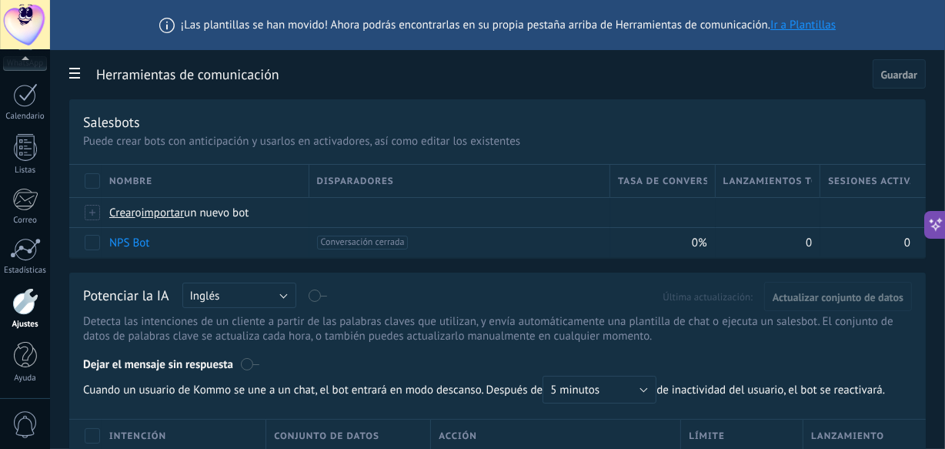
click at [83, 85] on span at bounding box center [75, 75] width 26 height 30
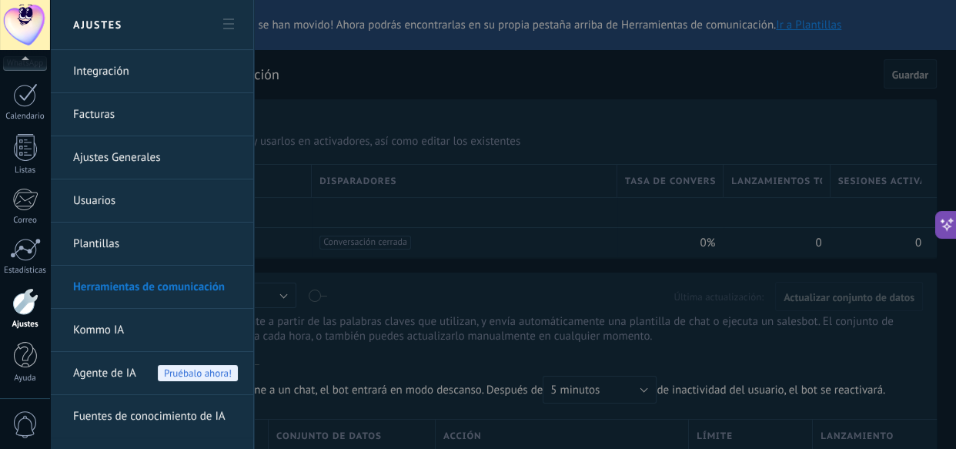
click at [390, 108] on div at bounding box center [478, 224] width 956 height 449
